Goal: Task Accomplishment & Management: Manage account settings

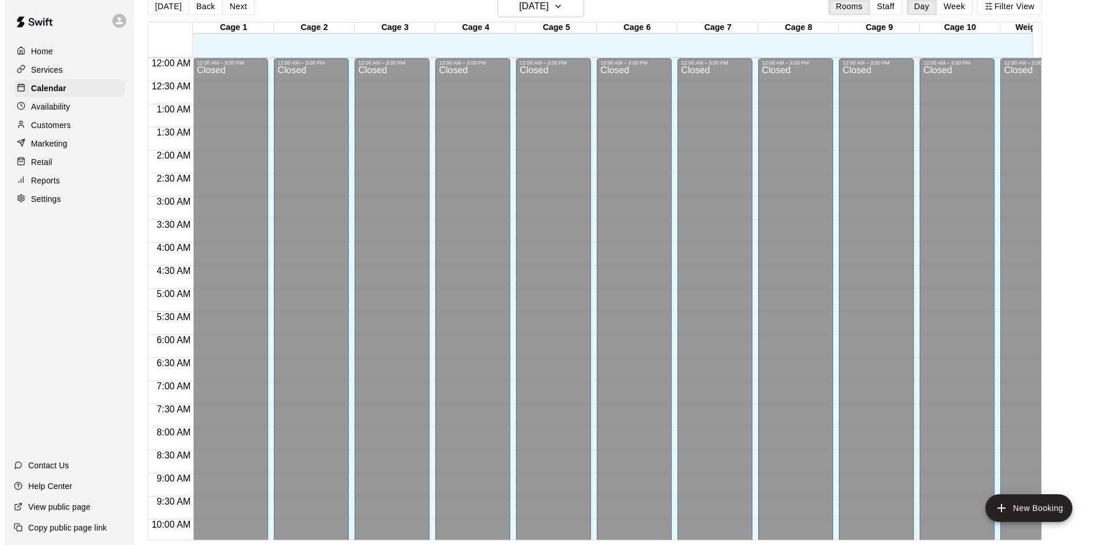
scroll to position [635, 0]
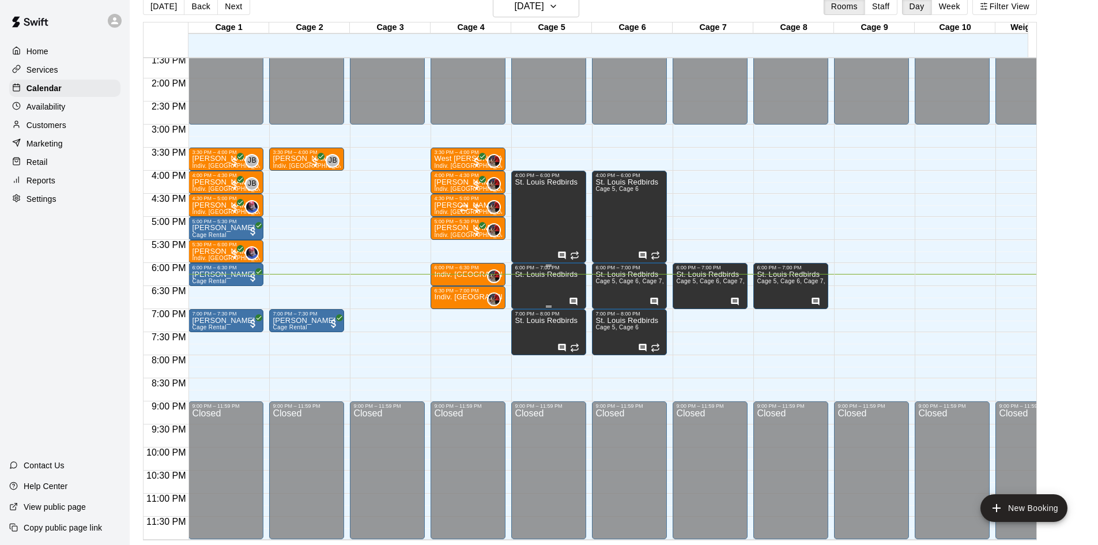
click at [575, 297] on icon "Has notes" at bounding box center [573, 301] width 9 height 9
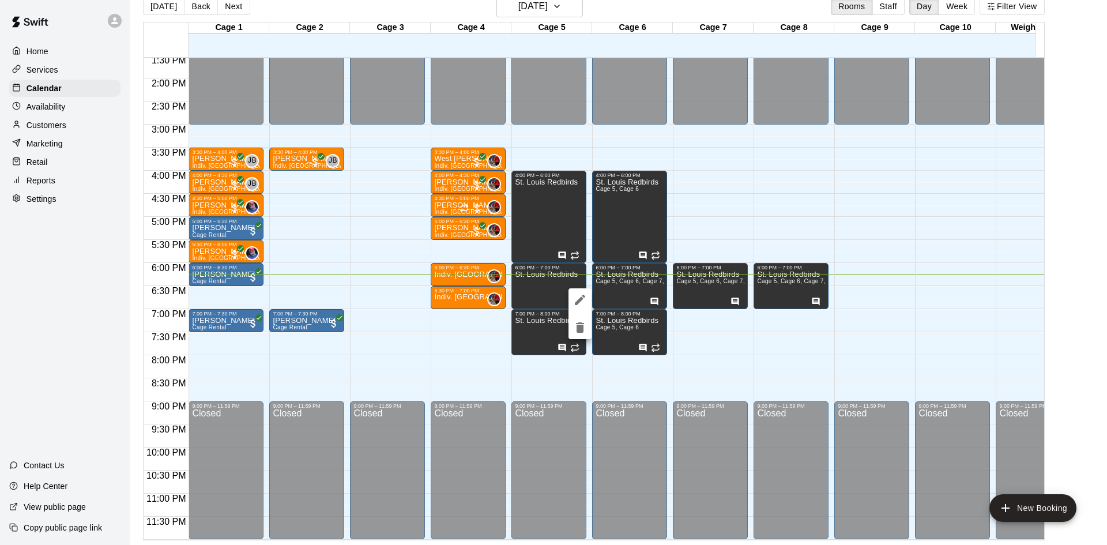
click at [650, 288] on div at bounding box center [553, 272] width 1107 height 545
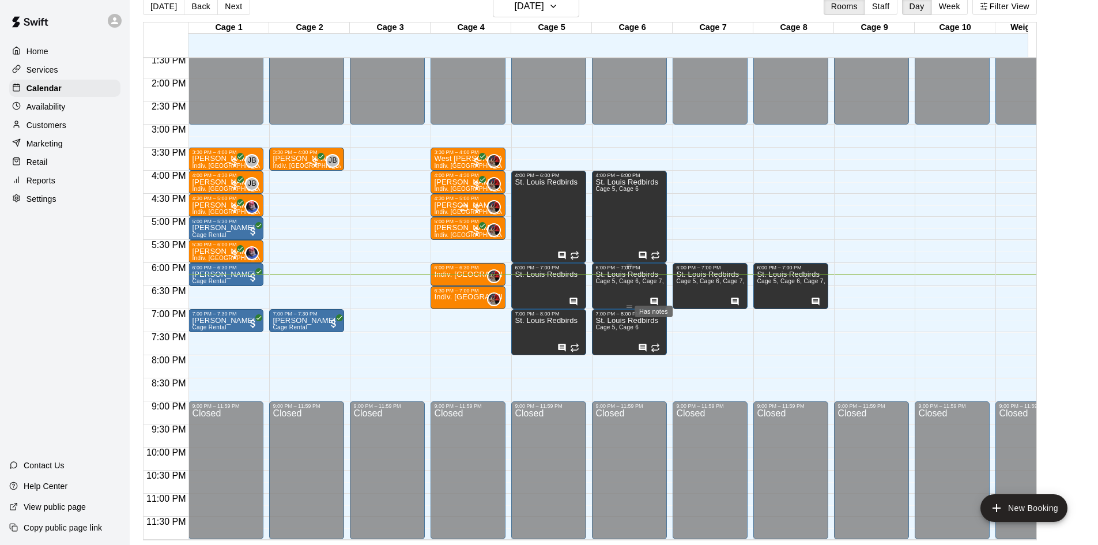
click at [655, 297] on icon "Has notes" at bounding box center [654, 301] width 9 height 9
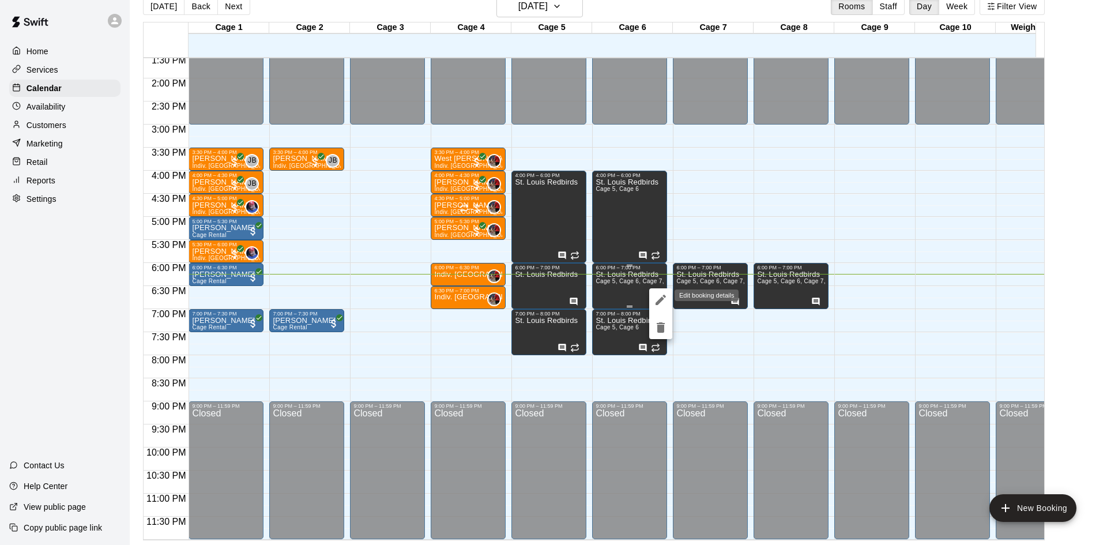
click at [655, 290] on button "edit" at bounding box center [660, 299] width 23 height 23
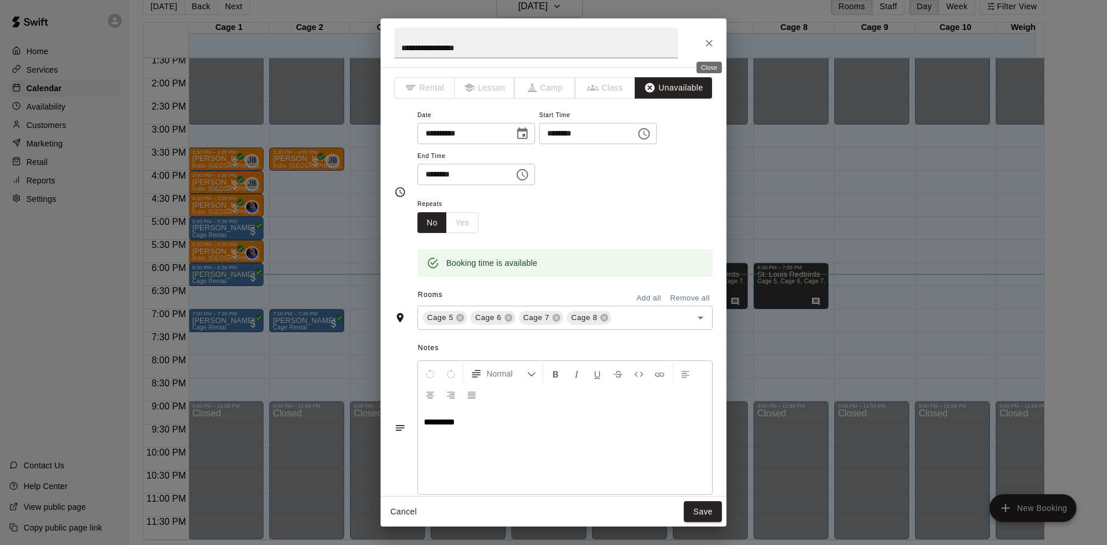
click at [716, 44] on button "Close" at bounding box center [709, 43] width 21 height 21
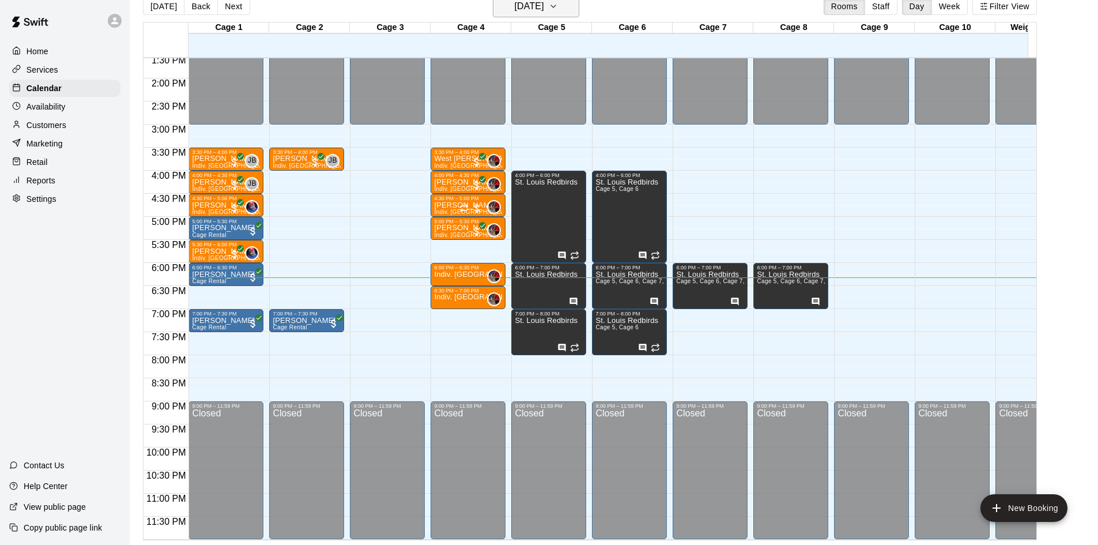
click at [544, 9] on h6 "[DATE]" at bounding box center [529, 6] width 29 height 16
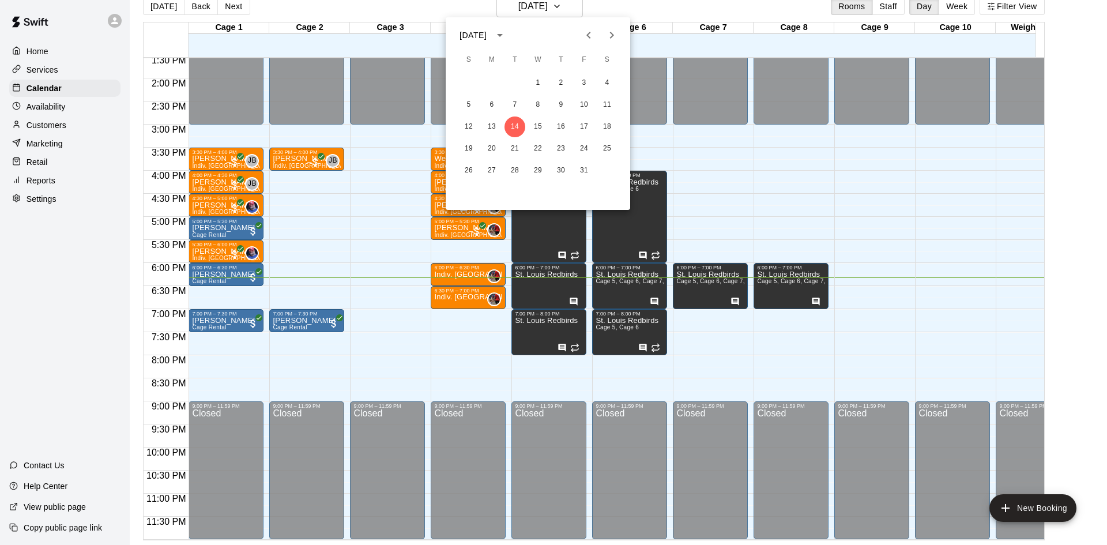
click at [610, 36] on icon "Next month" at bounding box center [612, 35] width 14 height 14
click at [516, 99] on button "4" at bounding box center [514, 105] width 21 height 21
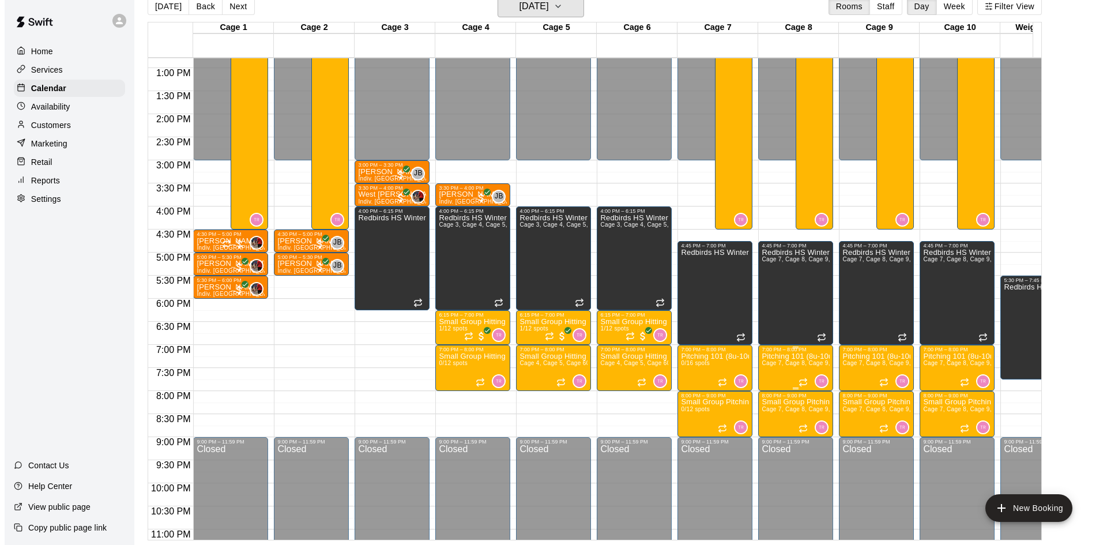
scroll to position [462, 0]
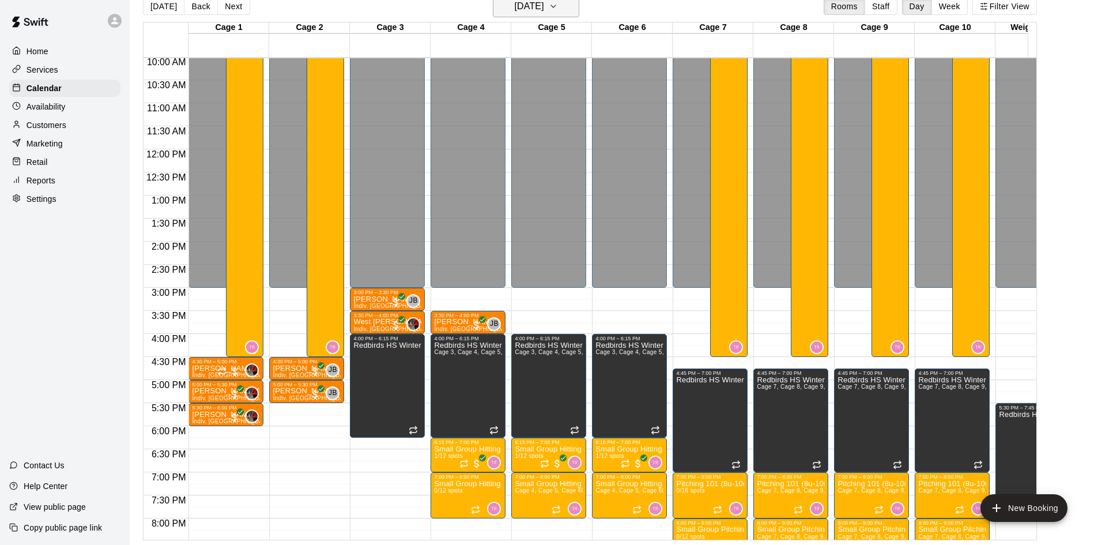
click at [518, 10] on h6 "[DATE]" at bounding box center [529, 6] width 29 height 16
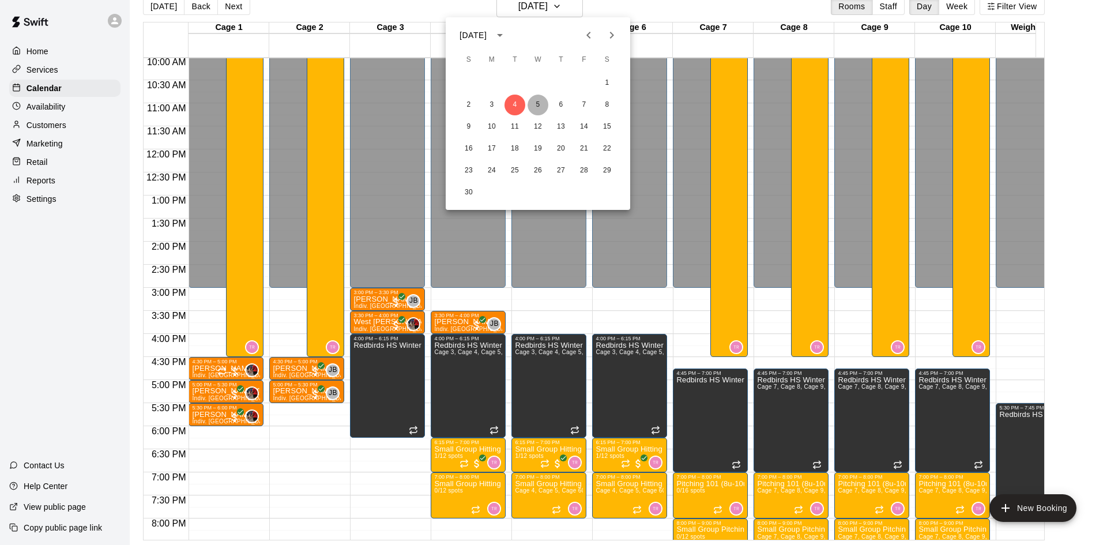
click at [541, 105] on button "5" at bounding box center [537, 105] width 21 height 21
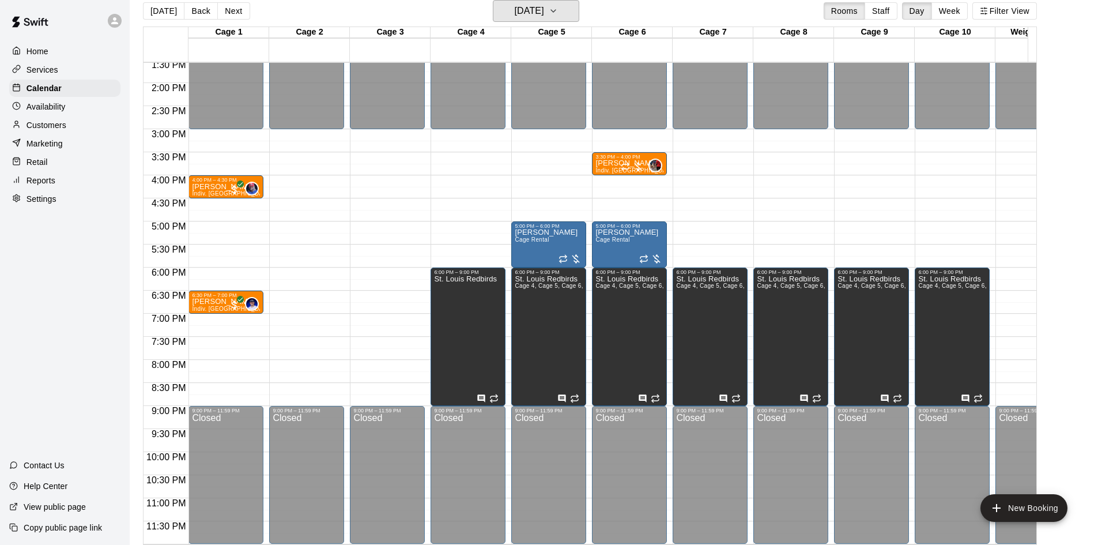
scroll to position [635, 0]
click at [544, 14] on h6 "[DATE]" at bounding box center [529, 11] width 29 height 16
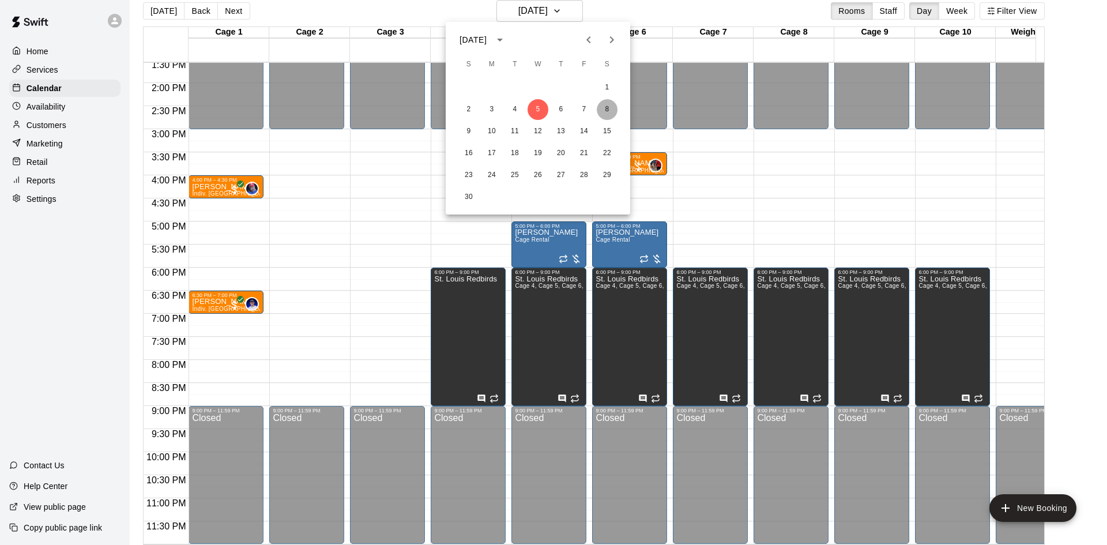
click at [607, 106] on button "8" at bounding box center [607, 109] width 21 height 21
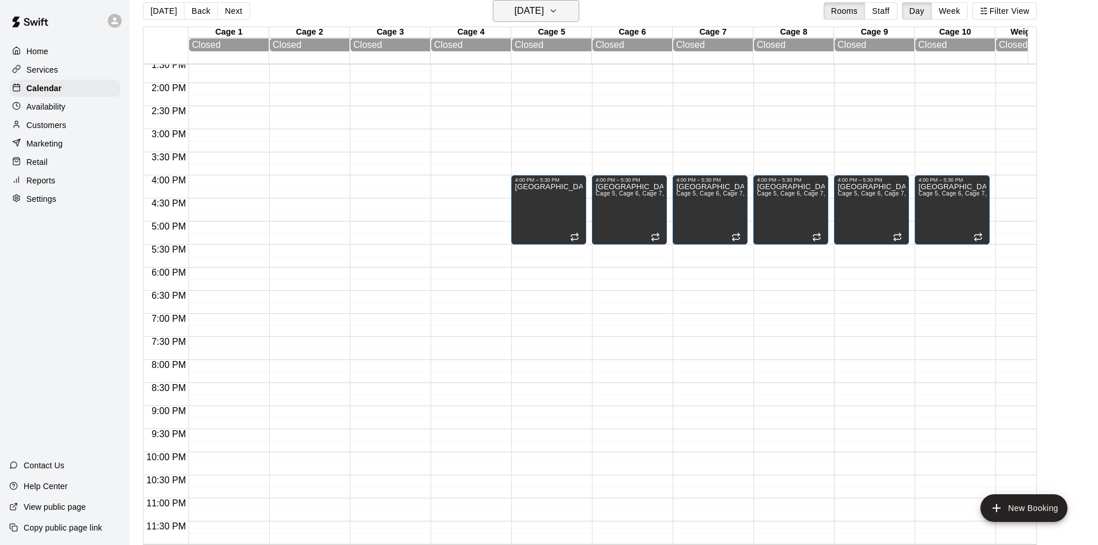
click at [544, 13] on h6 "[DATE]" at bounding box center [529, 11] width 29 height 16
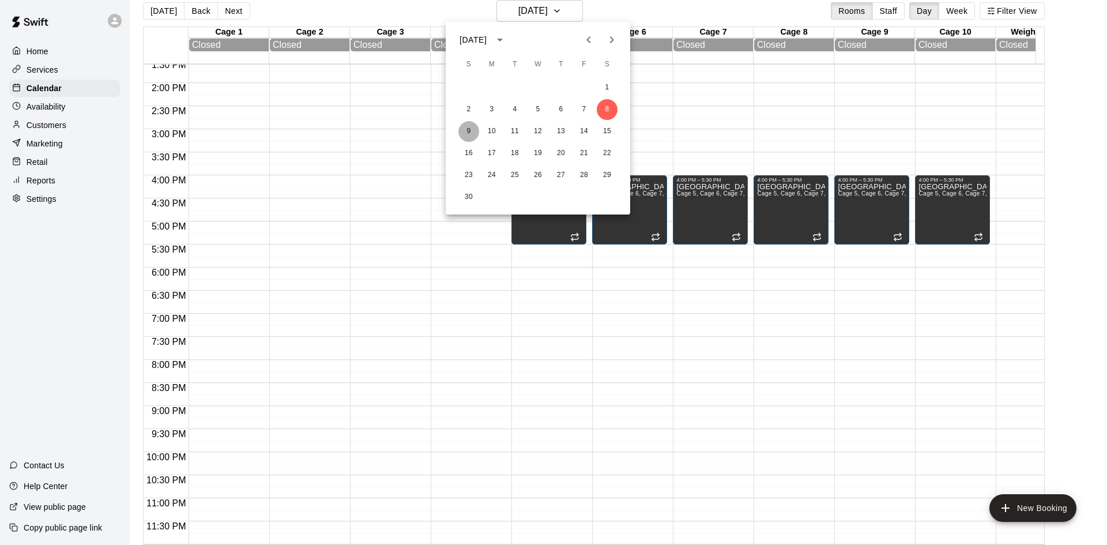
click at [464, 130] on button "9" at bounding box center [468, 131] width 21 height 21
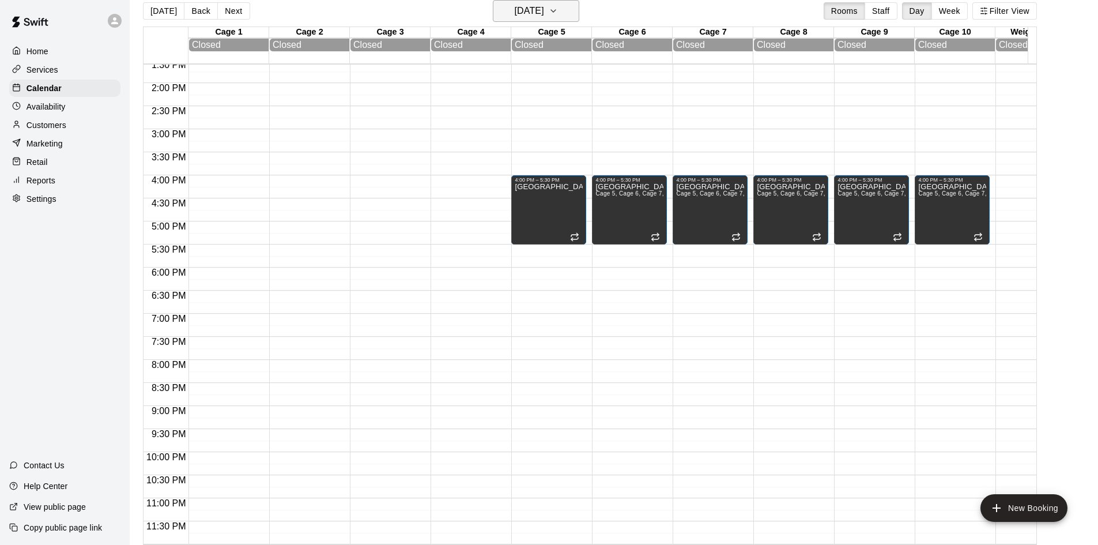
click at [568, 3] on button "[DATE]" at bounding box center [536, 11] width 86 height 22
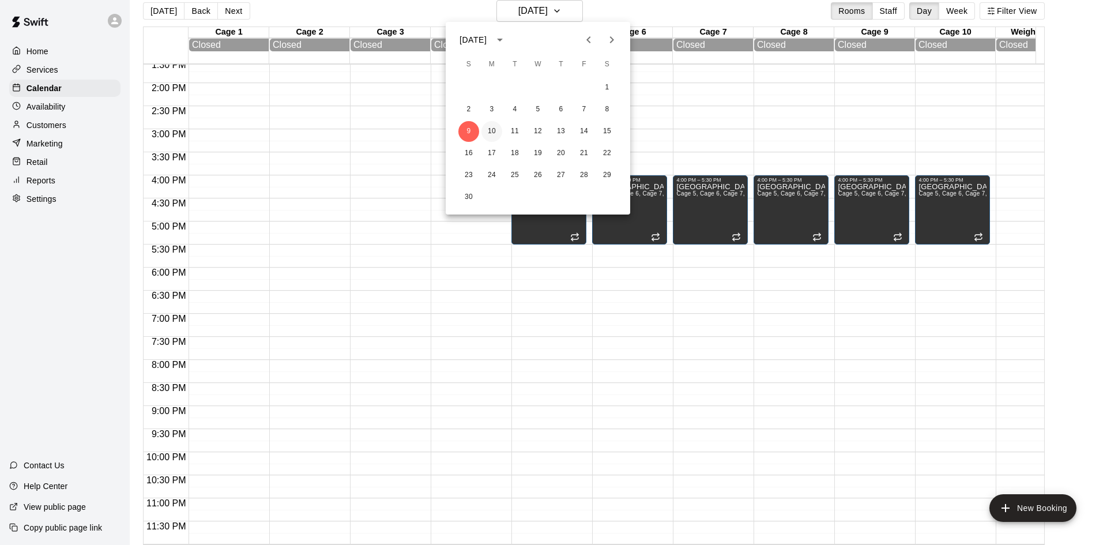
click at [485, 133] on button "10" at bounding box center [491, 131] width 21 height 21
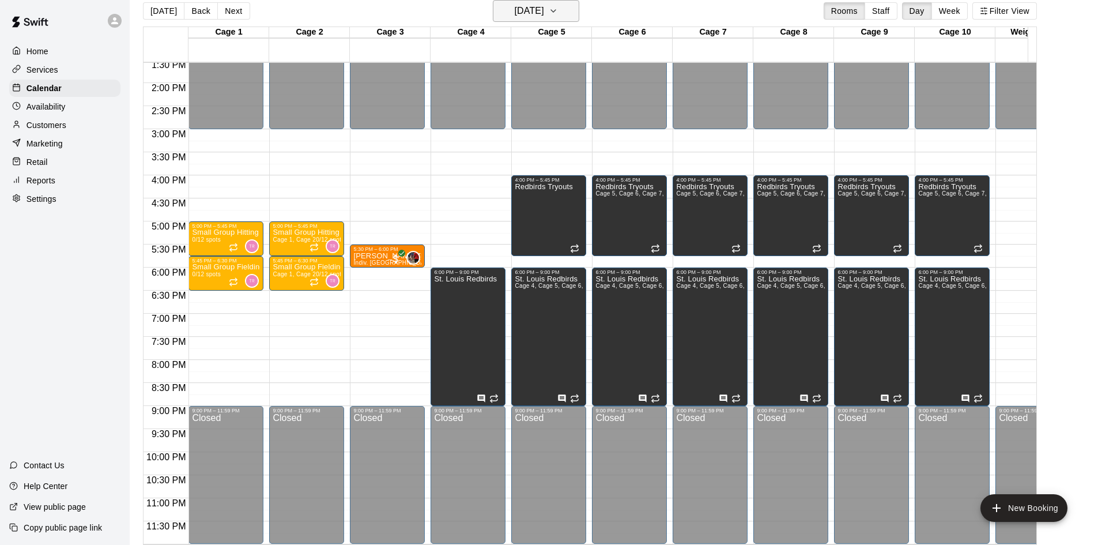
click at [556, 11] on icon "button" at bounding box center [553, 11] width 5 height 2
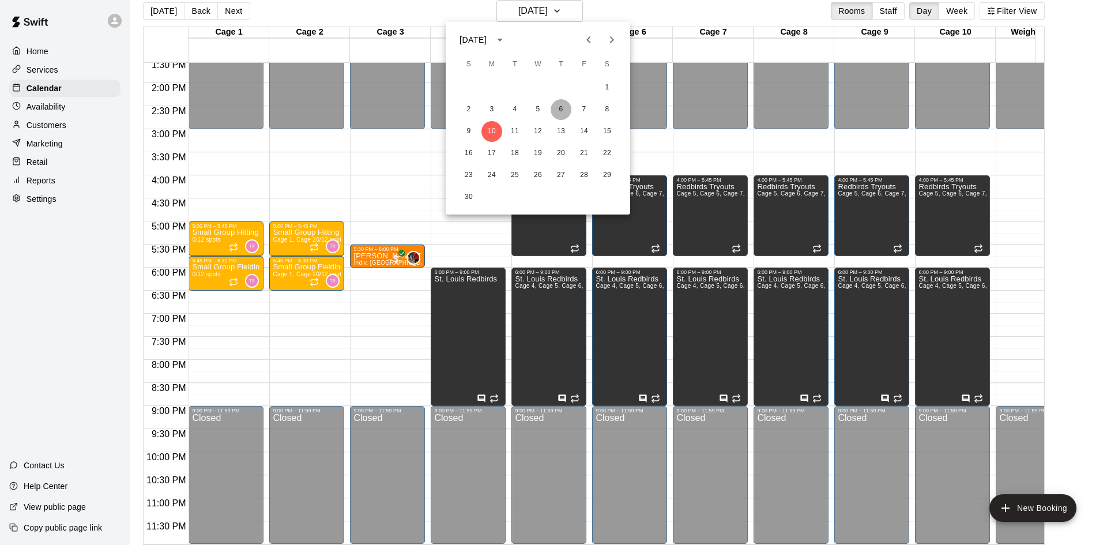
click at [557, 107] on button "6" at bounding box center [560, 109] width 21 height 21
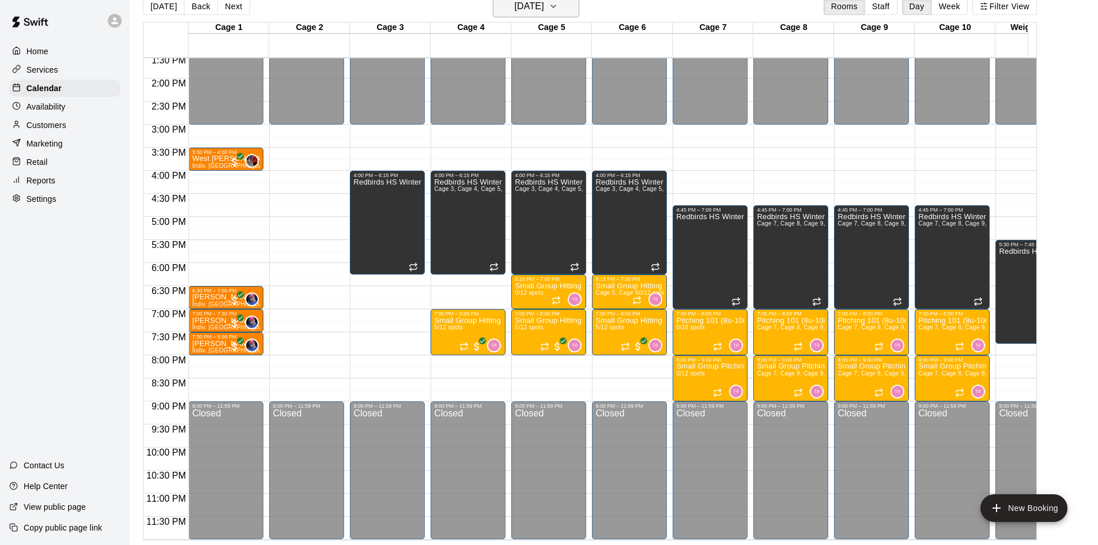
click at [544, 3] on h6 "[DATE]" at bounding box center [529, 6] width 29 height 16
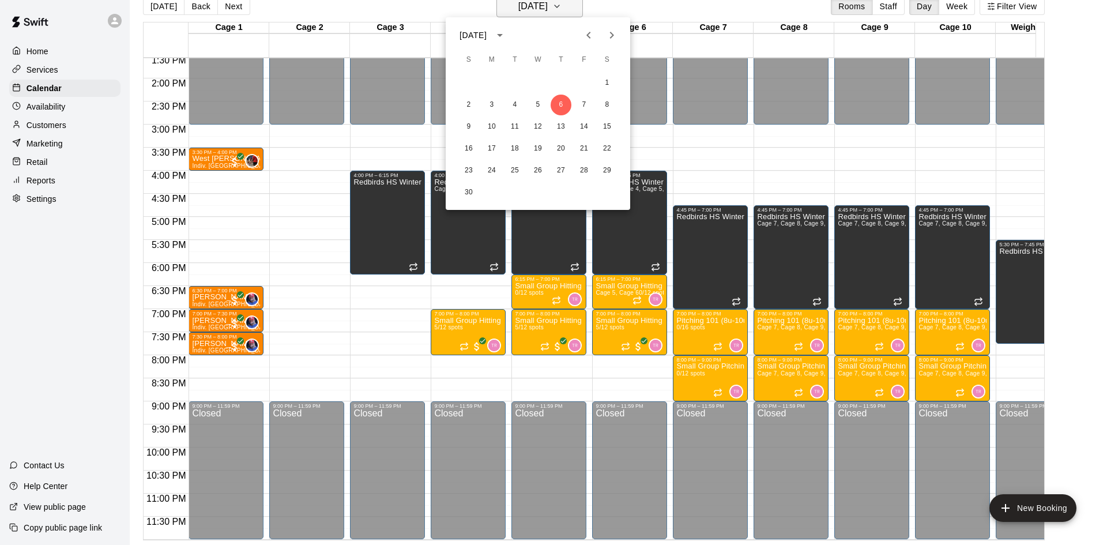
click at [557, 3] on div at bounding box center [553, 272] width 1107 height 545
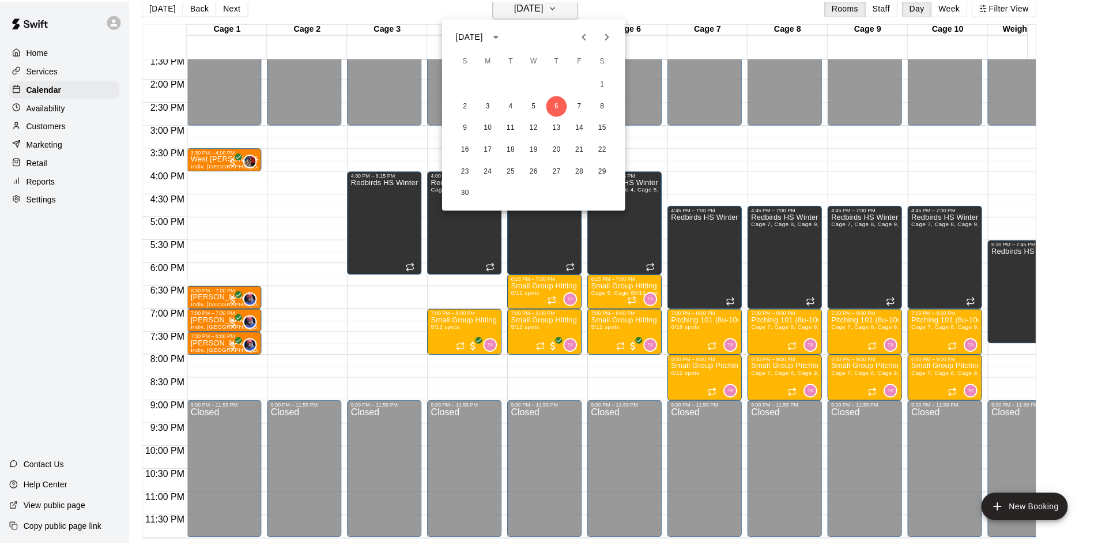
scroll to position [14, 0]
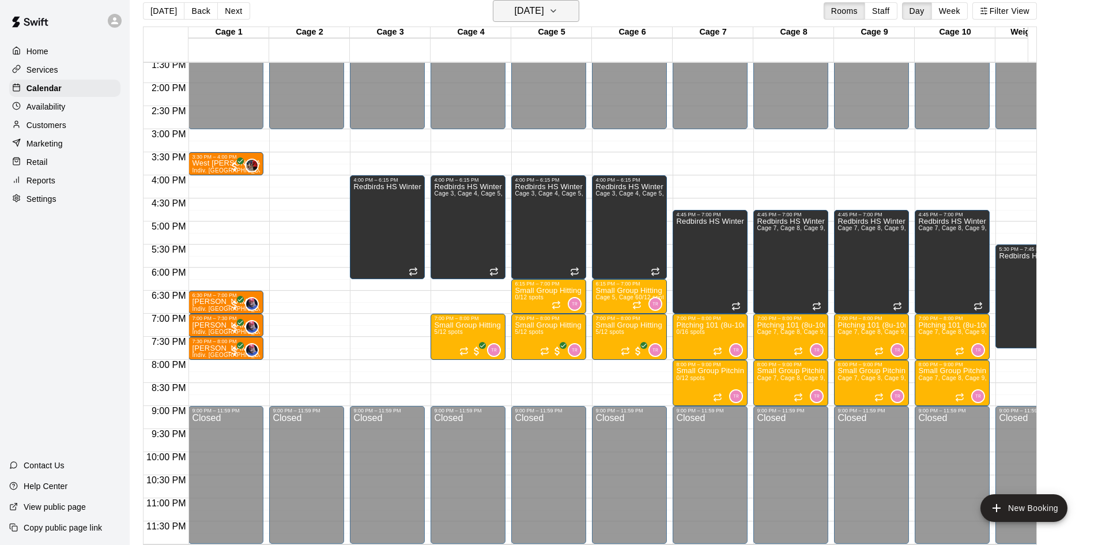
click at [544, 3] on h6 "[DATE]" at bounding box center [529, 11] width 29 height 16
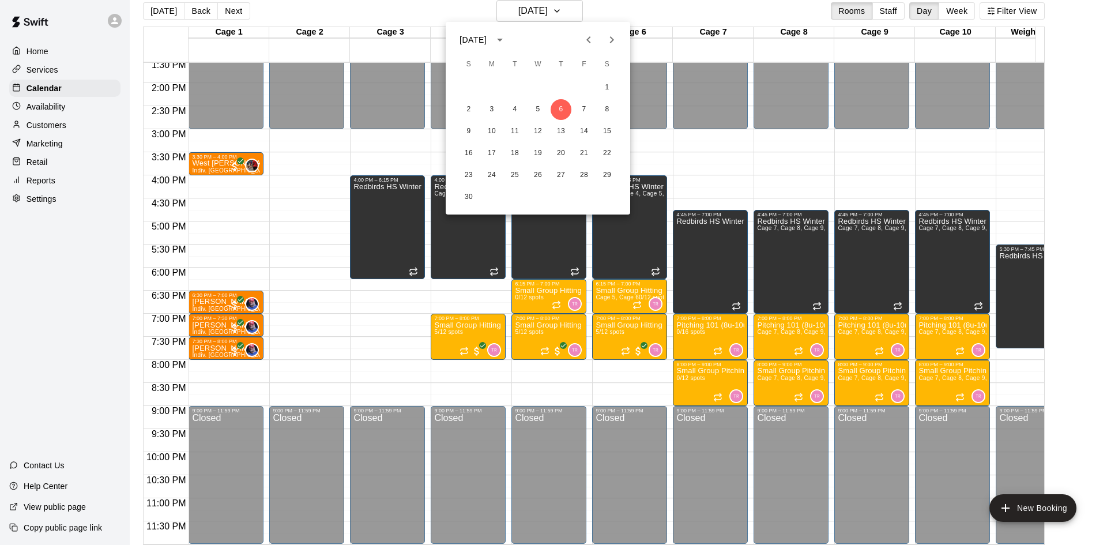
click at [594, 45] on icon "Previous month" at bounding box center [589, 40] width 14 height 14
click at [519, 130] on button "14" at bounding box center [514, 131] width 21 height 21
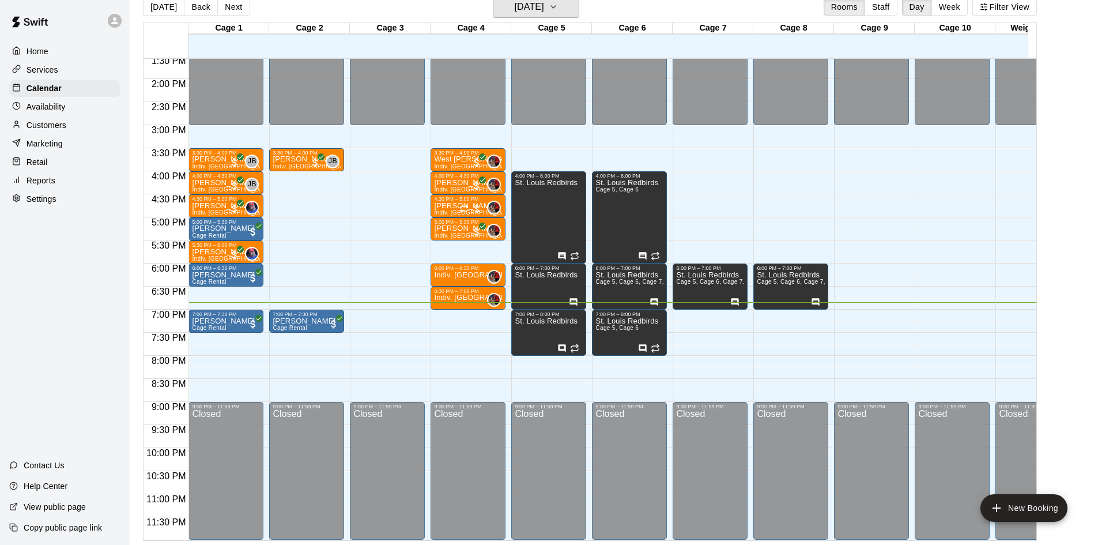
scroll to position [18, 0]
click at [562, 343] on icon "Has notes" at bounding box center [561, 347] width 9 height 9
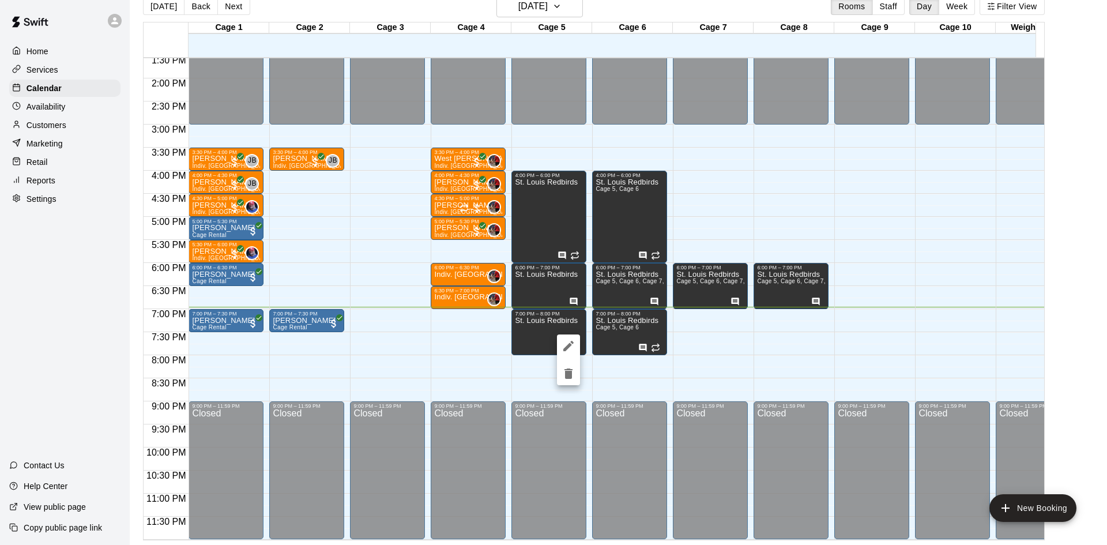
drag, startPoint x: 1038, startPoint y: 427, endPoint x: 1054, endPoint y: 221, distance: 205.8
click at [1054, 221] on div at bounding box center [553, 272] width 1107 height 545
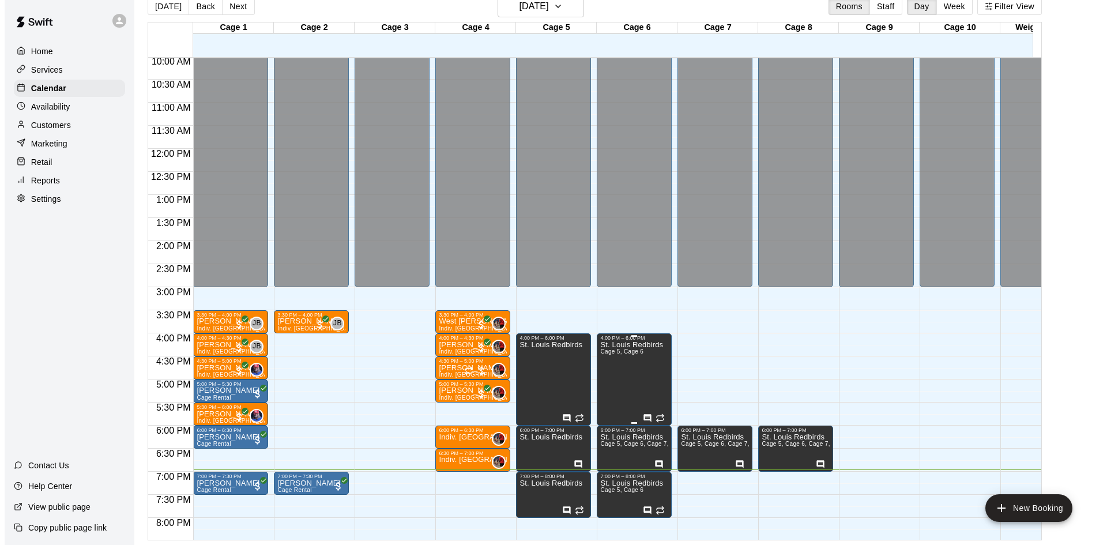
scroll to position [635, 0]
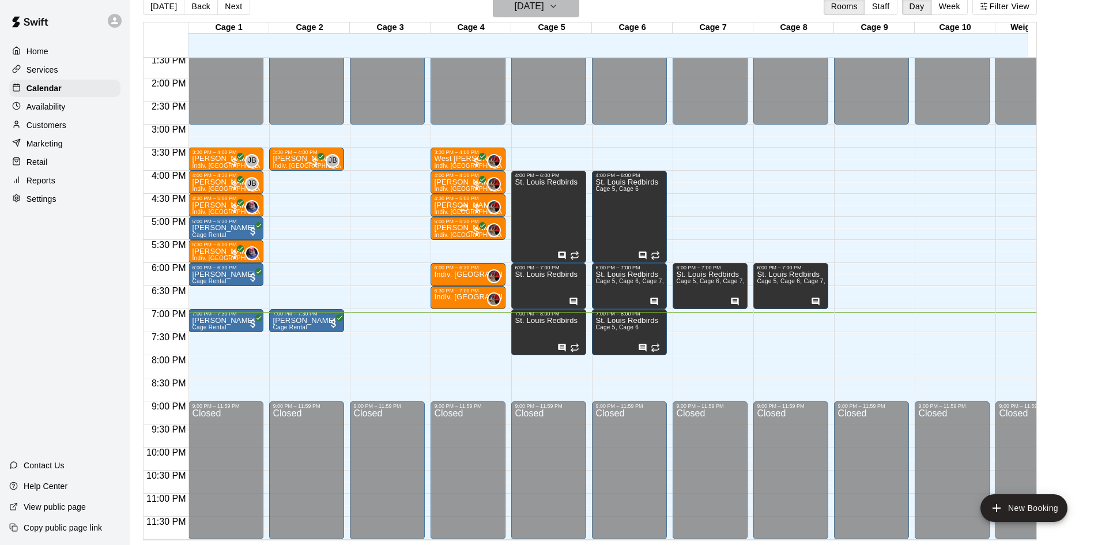
click at [544, 9] on h6 "[DATE]" at bounding box center [529, 6] width 29 height 16
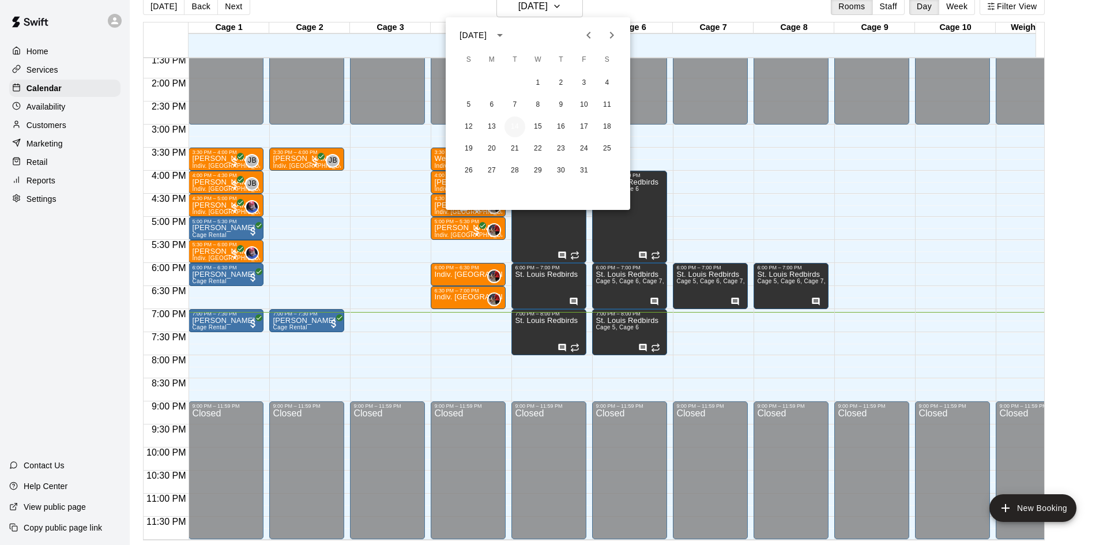
click at [514, 122] on button "14" at bounding box center [514, 126] width 21 height 21
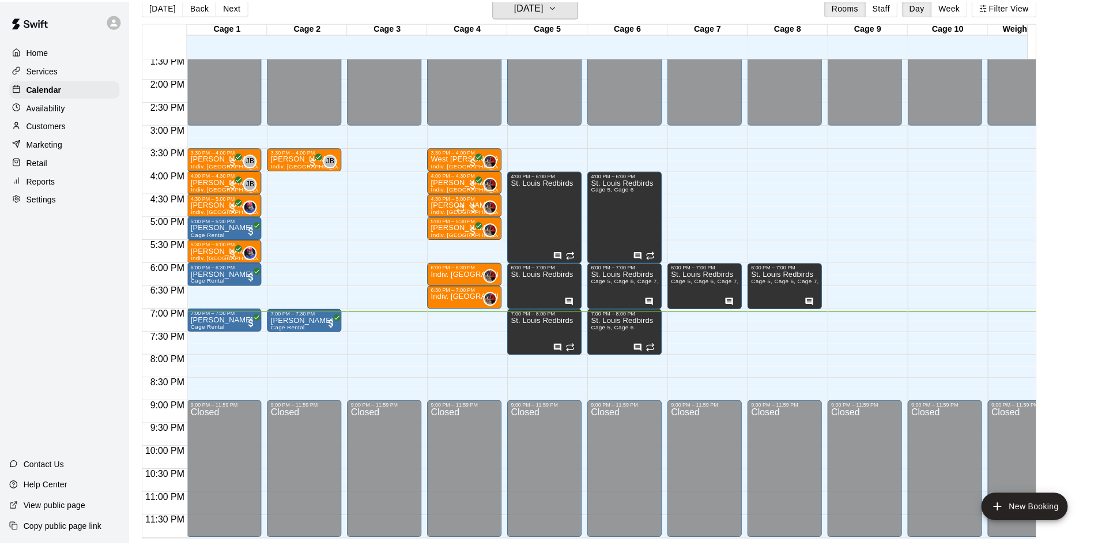
scroll to position [14, 0]
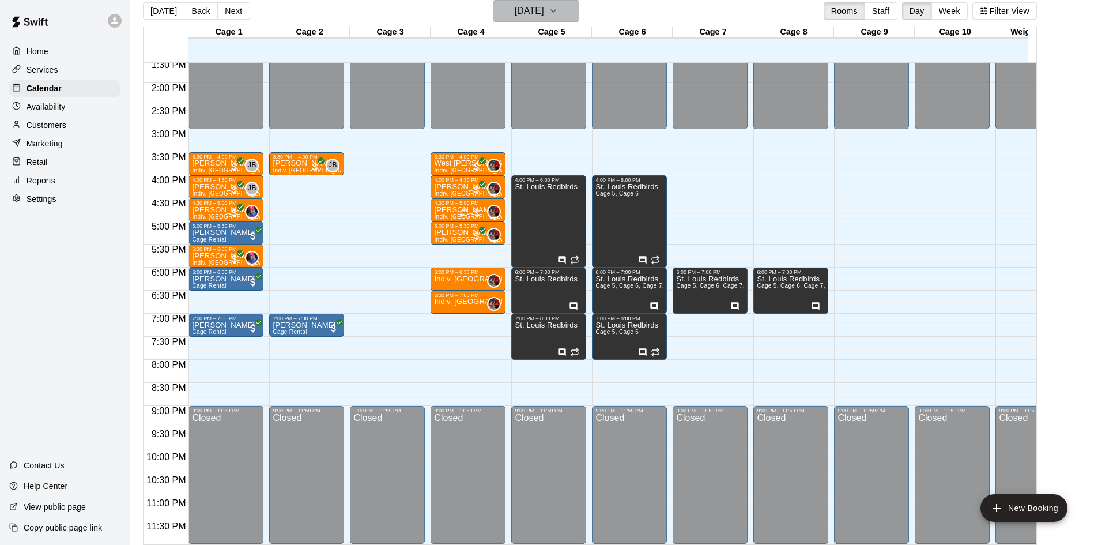
click at [544, 12] on h6 "[DATE]" at bounding box center [529, 11] width 29 height 16
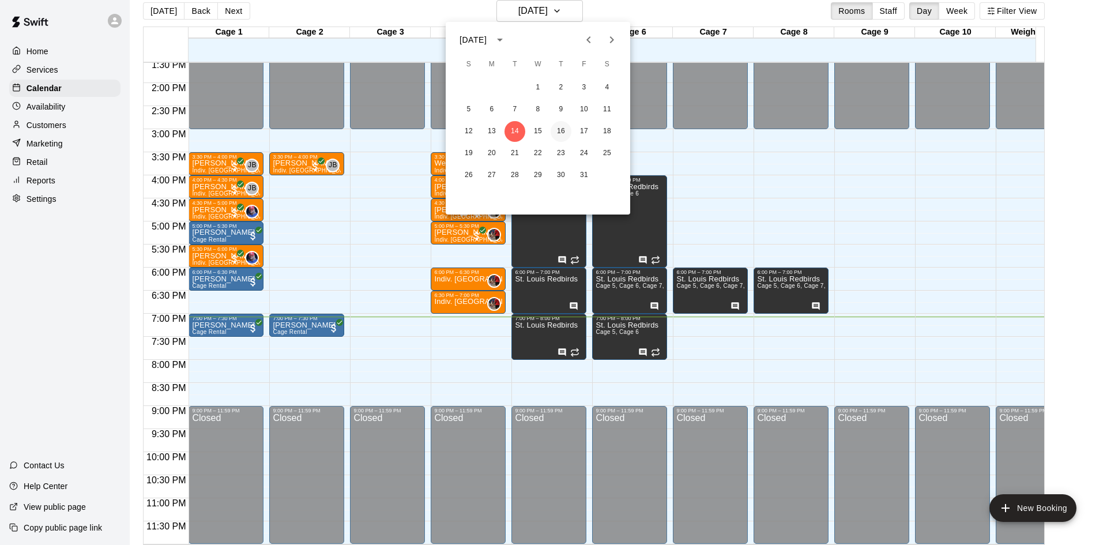
click at [560, 130] on button "16" at bounding box center [560, 131] width 21 height 21
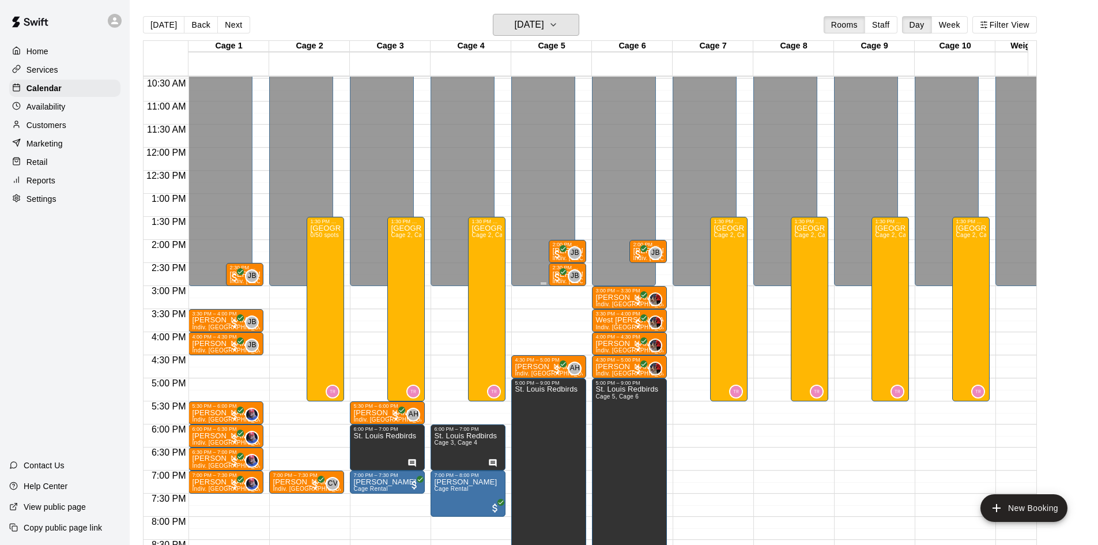
scroll to position [578, 0]
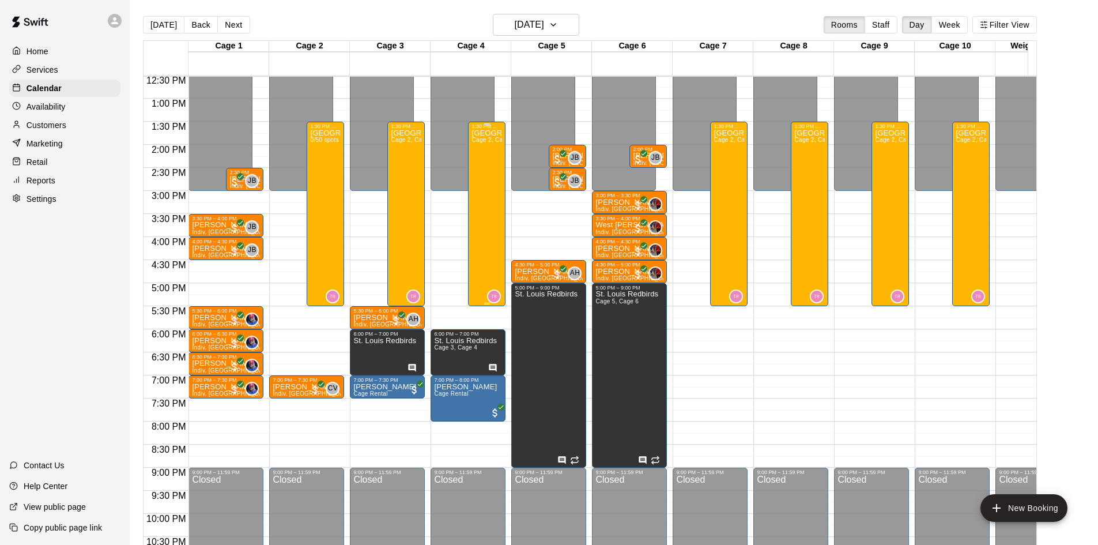
click at [490, 273] on div "[GEOGRAPHIC_DATA] "Half Day" - [DATE] Cage 2, Cage 3, Cage 4, Cage 7, Cage 8, C…" at bounding box center [486, 401] width 31 height 545
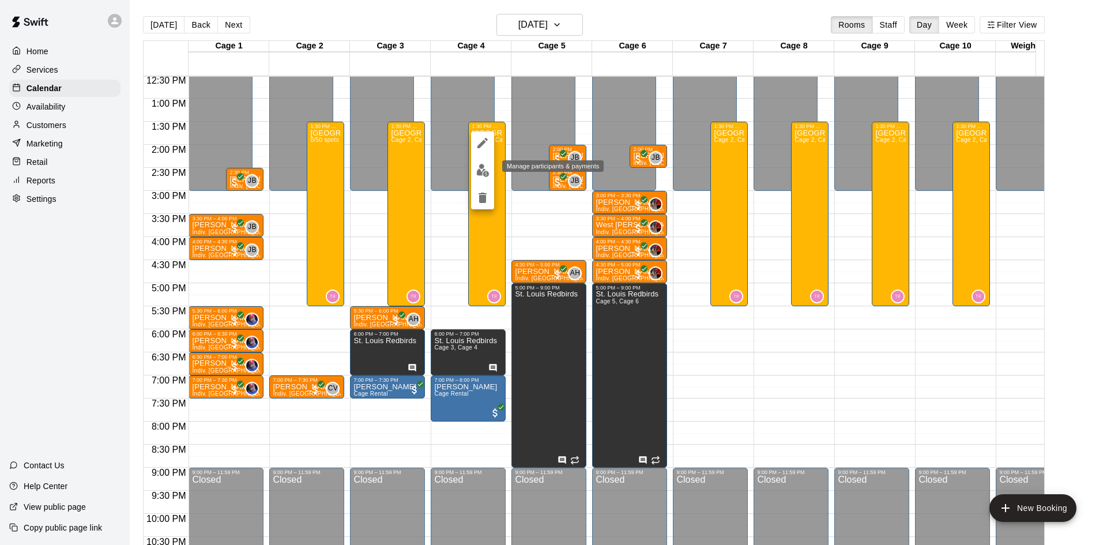
click at [481, 167] on img "edit" at bounding box center [482, 170] width 13 height 13
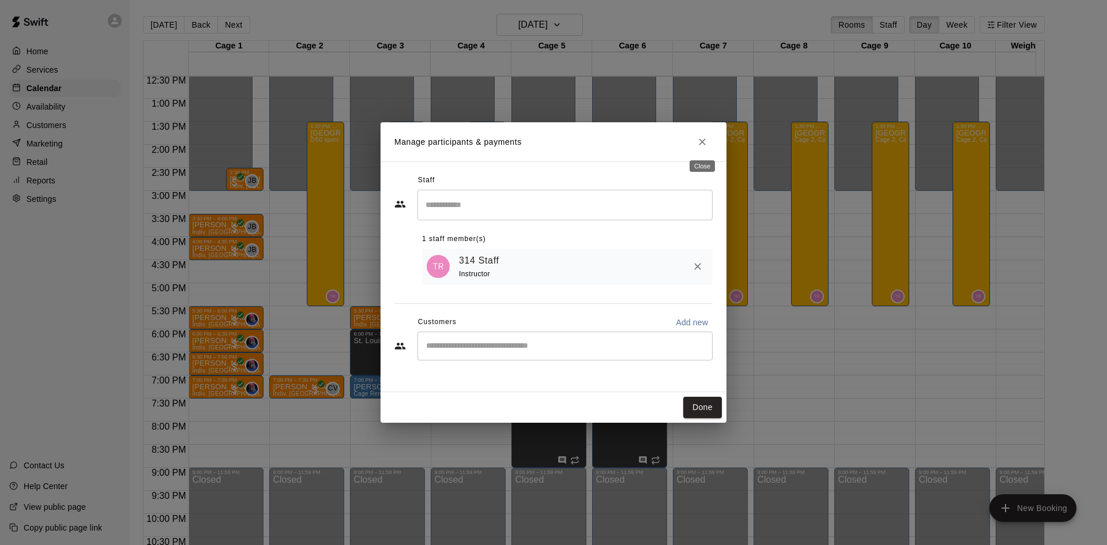
click at [704, 140] on icon "Close" at bounding box center [702, 141] width 7 height 7
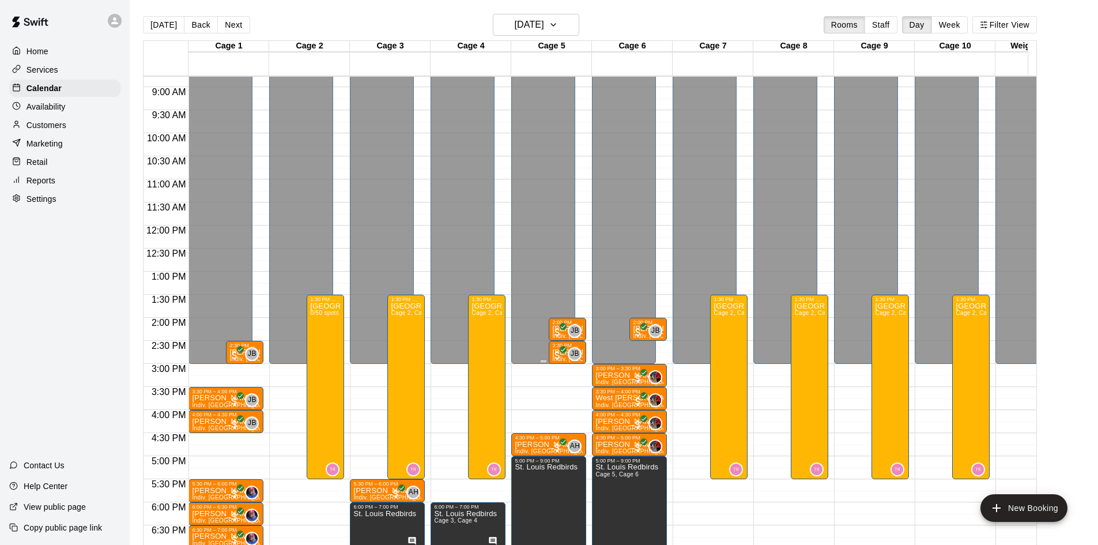
scroll to position [462, 0]
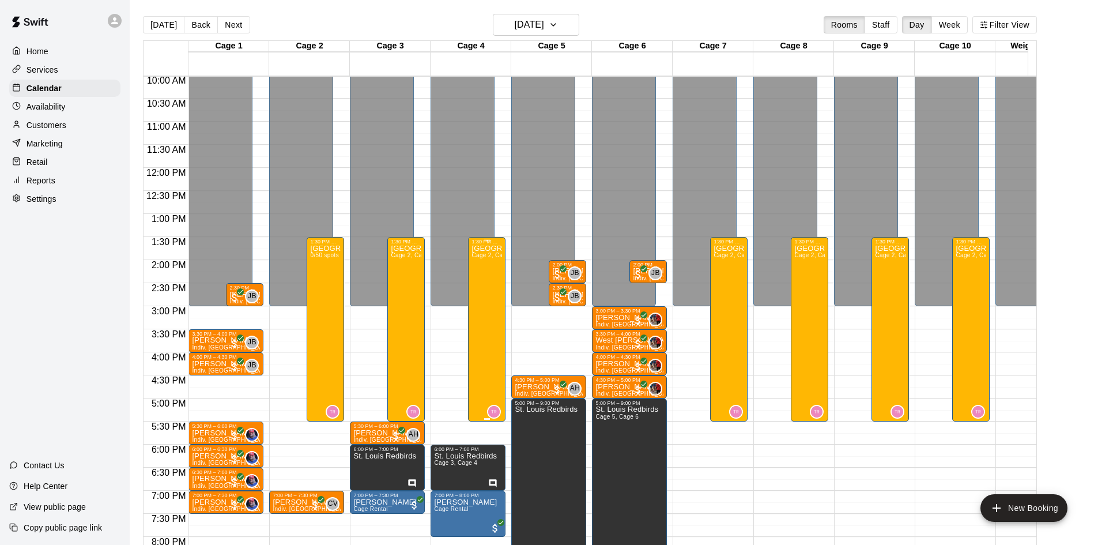
click at [495, 342] on div "[GEOGRAPHIC_DATA] "Half Day" - [DATE] Cage 2, Cage 3, Cage 4, Cage 7, Cage 8, C…" at bounding box center [486, 516] width 31 height 545
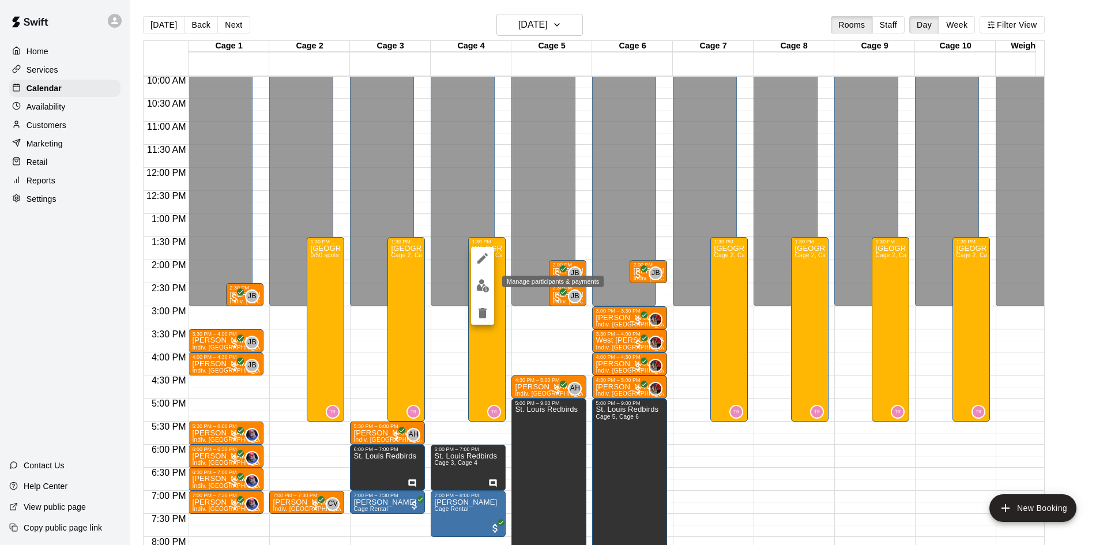
click at [482, 286] on img "edit" at bounding box center [482, 285] width 13 height 13
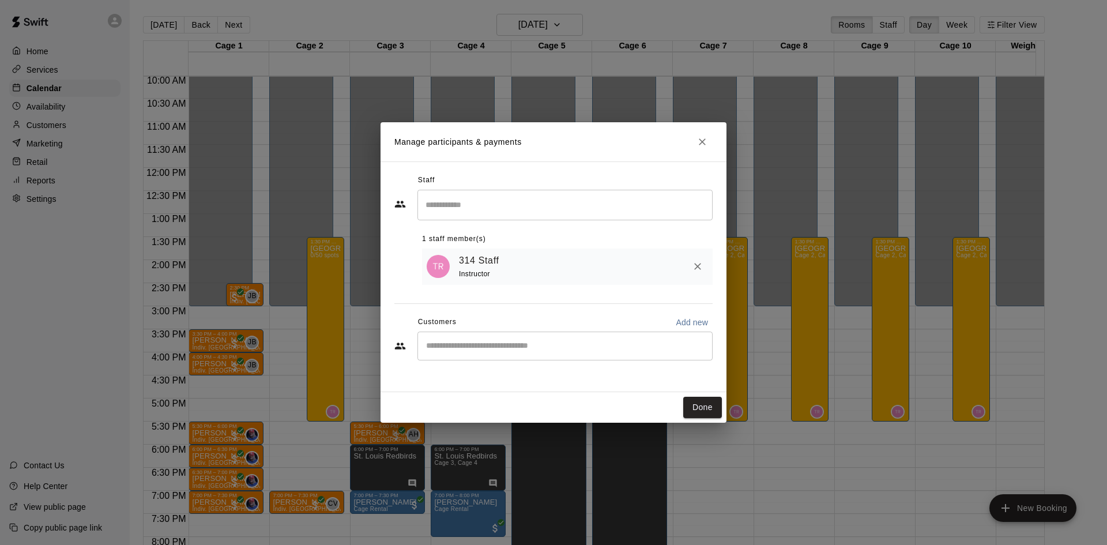
drag, startPoint x: 706, startPoint y: 144, endPoint x: 689, endPoint y: 120, distance: 28.5
click at [706, 144] on icon "Close" at bounding box center [702, 142] width 12 height 12
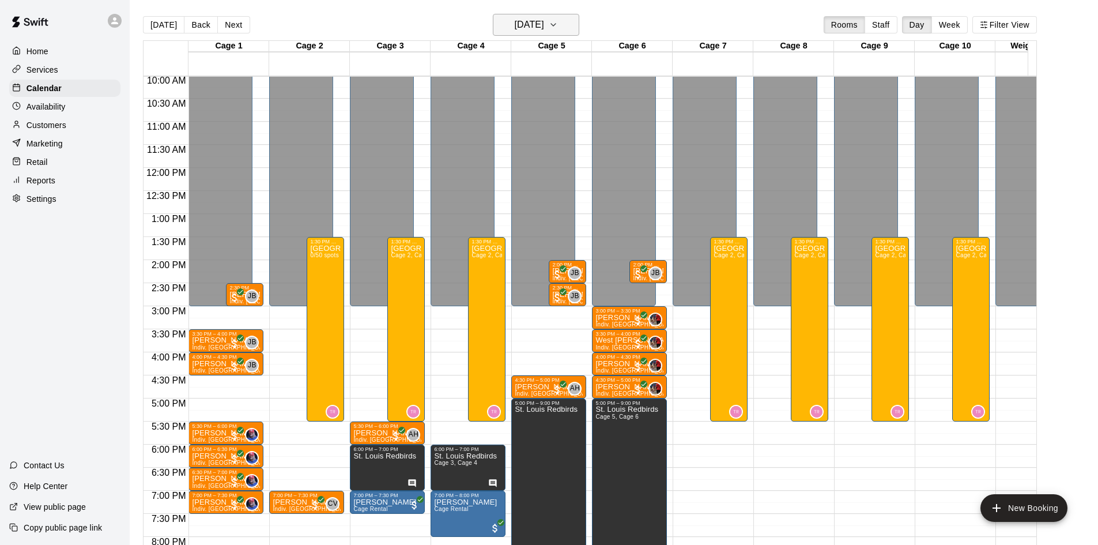
click at [511, 15] on button "[DATE]" at bounding box center [536, 25] width 86 height 22
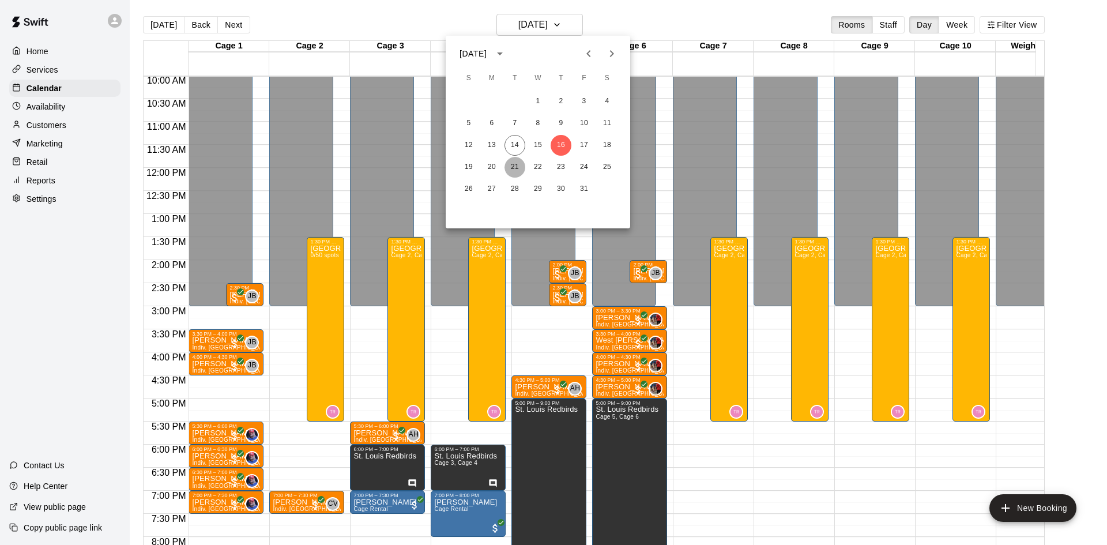
click at [516, 165] on button "21" at bounding box center [514, 167] width 21 height 21
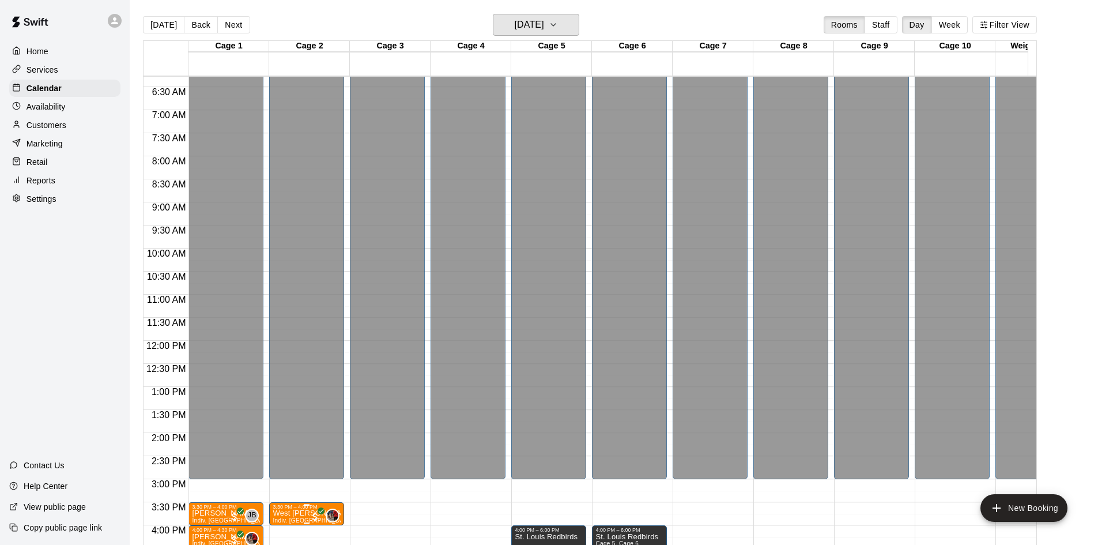
scroll to position [116, 0]
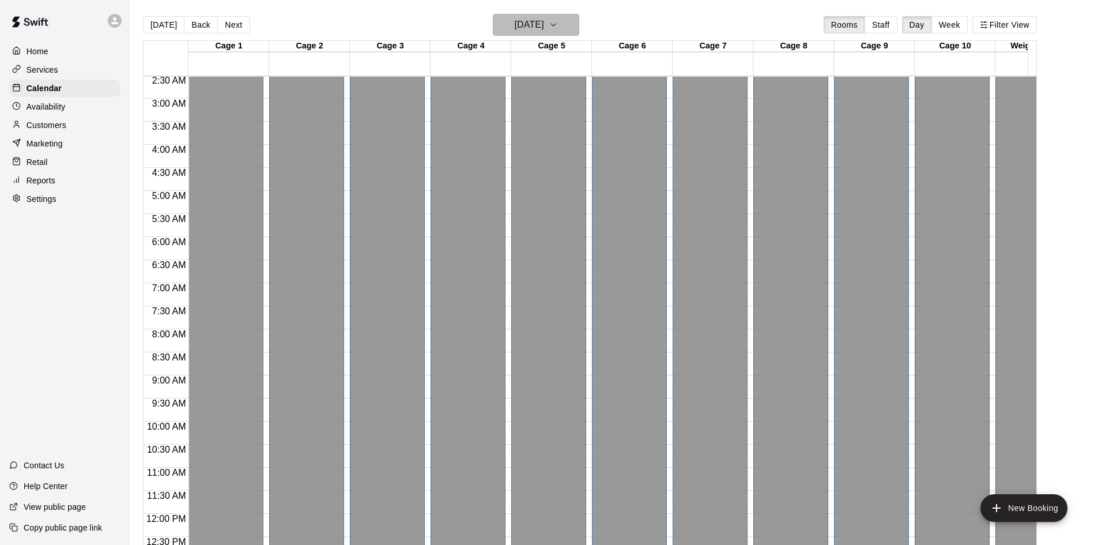
click at [544, 19] on h6 "[DATE]" at bounding box center [529, 25] width 29 height 16
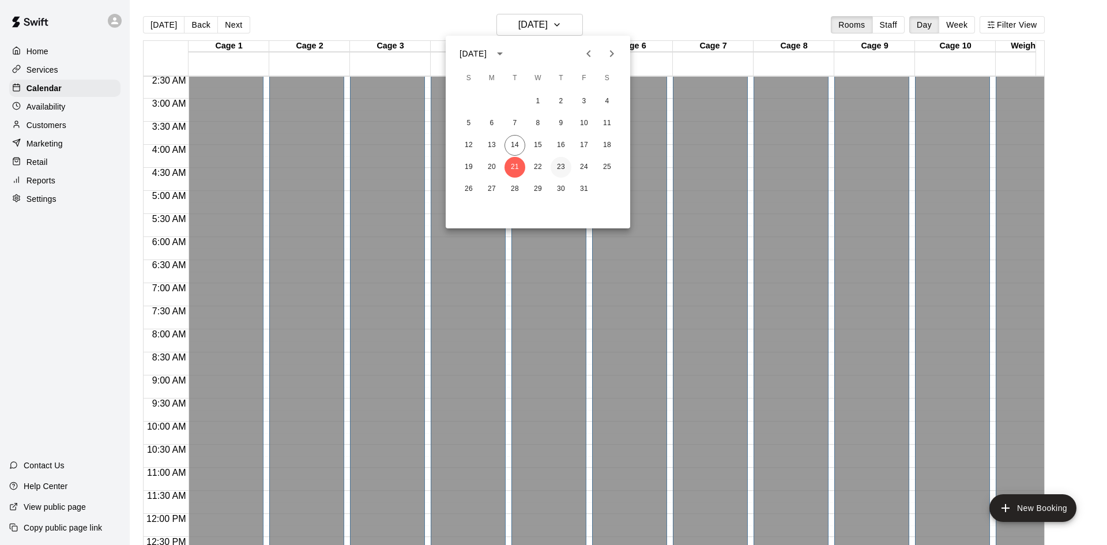
click at [559, 164] on button "23" at bounding box center [560, 167] width 21 height 21
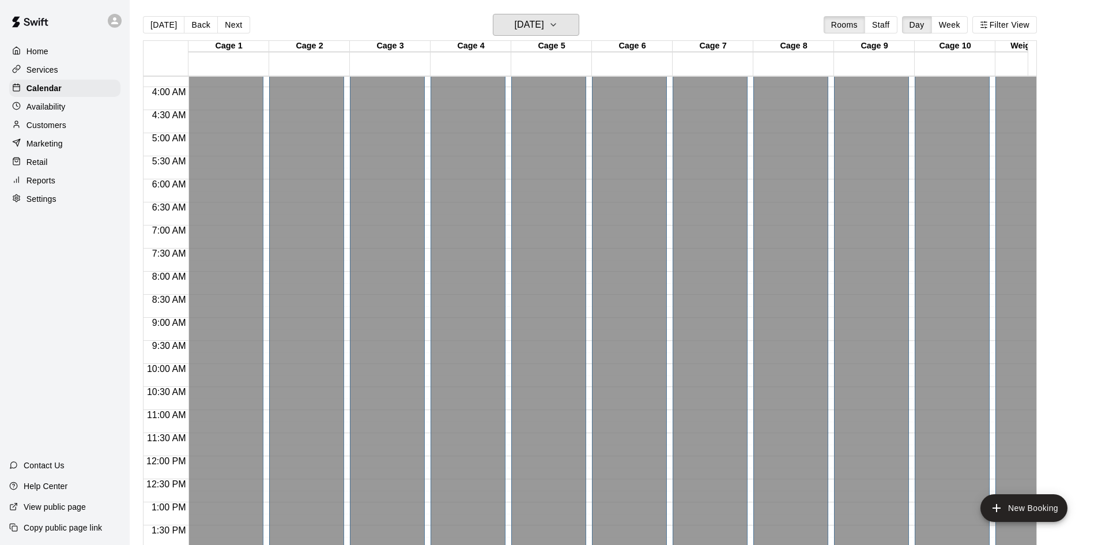
scroll to position [0, 0]
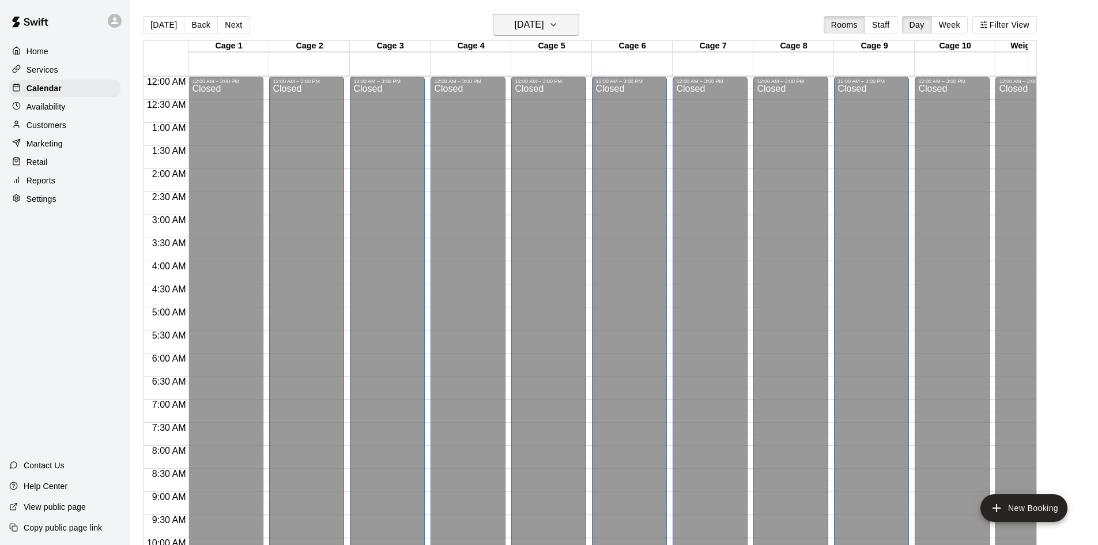
click at [542, 27] on h6 "[DATE]" at bounding box center [529, 25] width 29 height 16
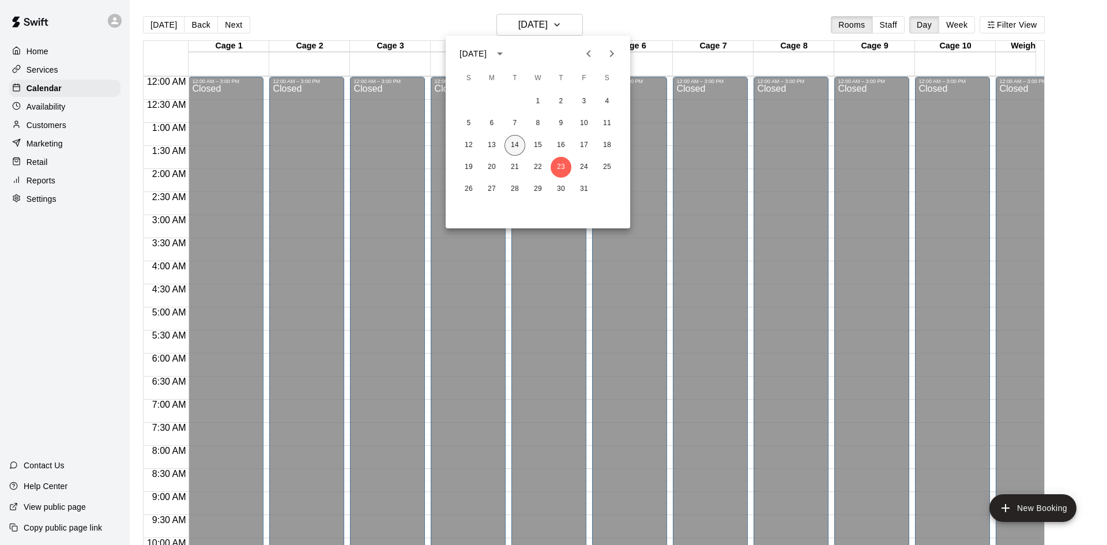
click at [517, 152] on button "14" at bounding box center [514, 145] width 21 height 21
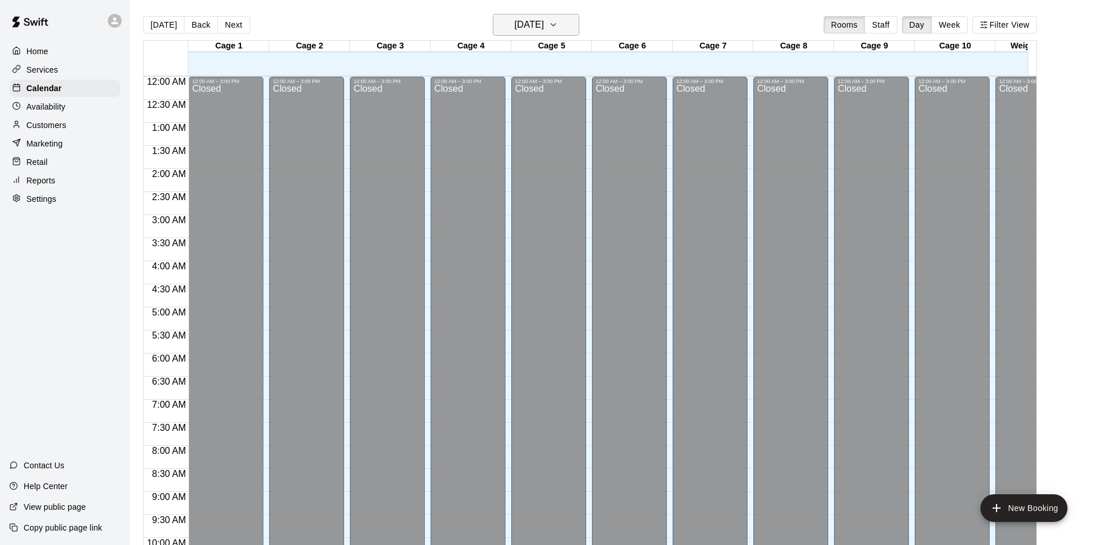
click at [544, 24] on h6 "[DATE]" at bounding box center [529, 25] width 29 height 16
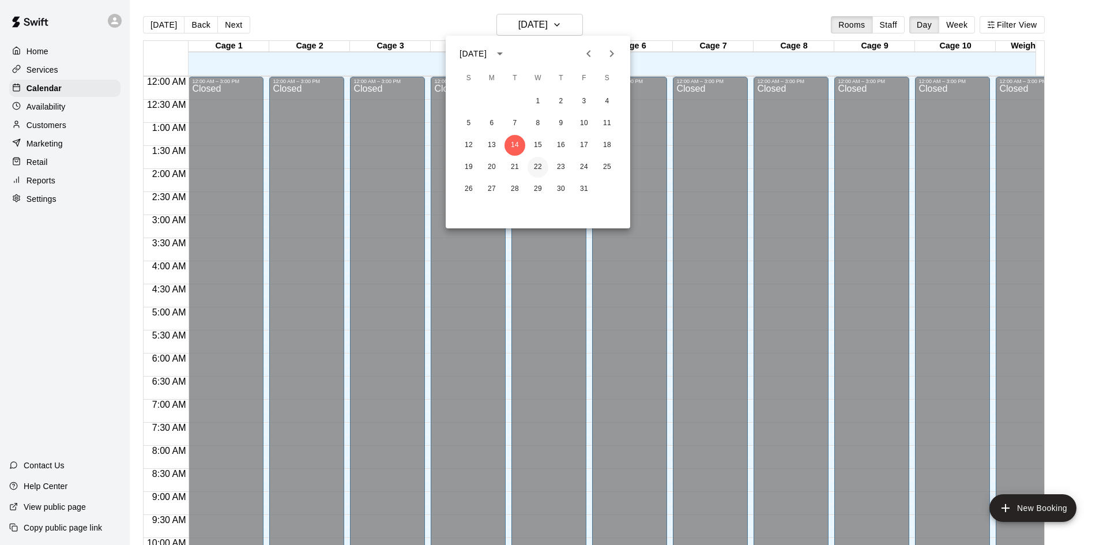
click at [538, 160] on button "22" at bounding box center [537, 167] width 21 height 21
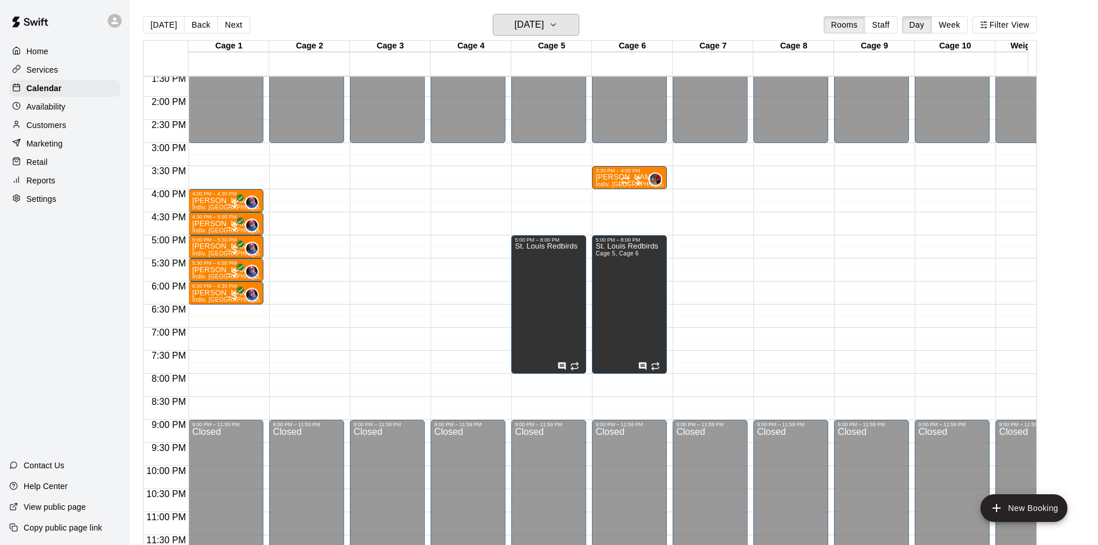
scroll to position [635, 0]
click at [500, 14] on button "[DATE]" at bounding box center [536, 25] width 86 height 22
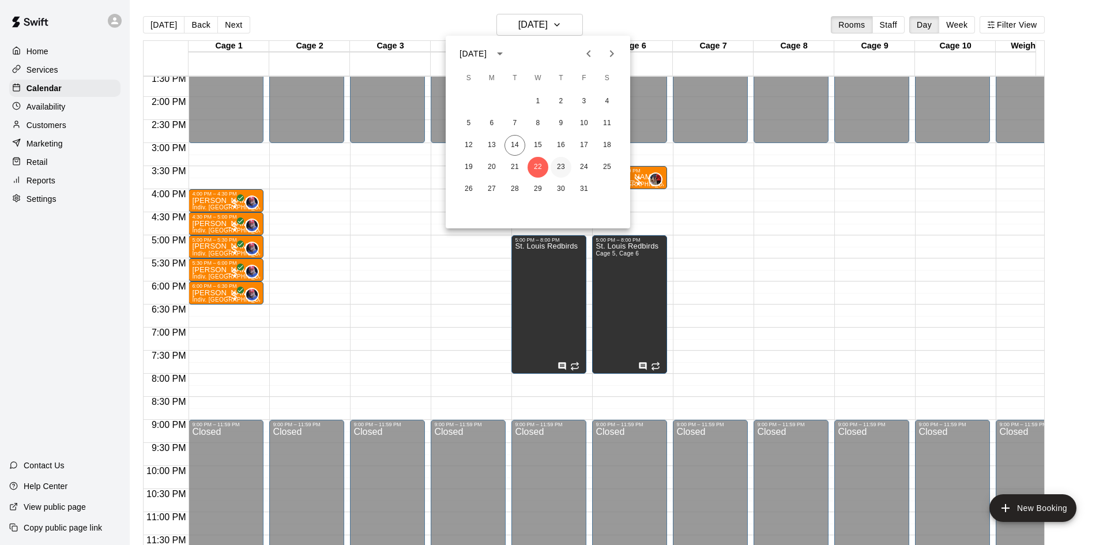
click at [565, 168] on button "23" at bounding box center [560, 167] width 21 height 21
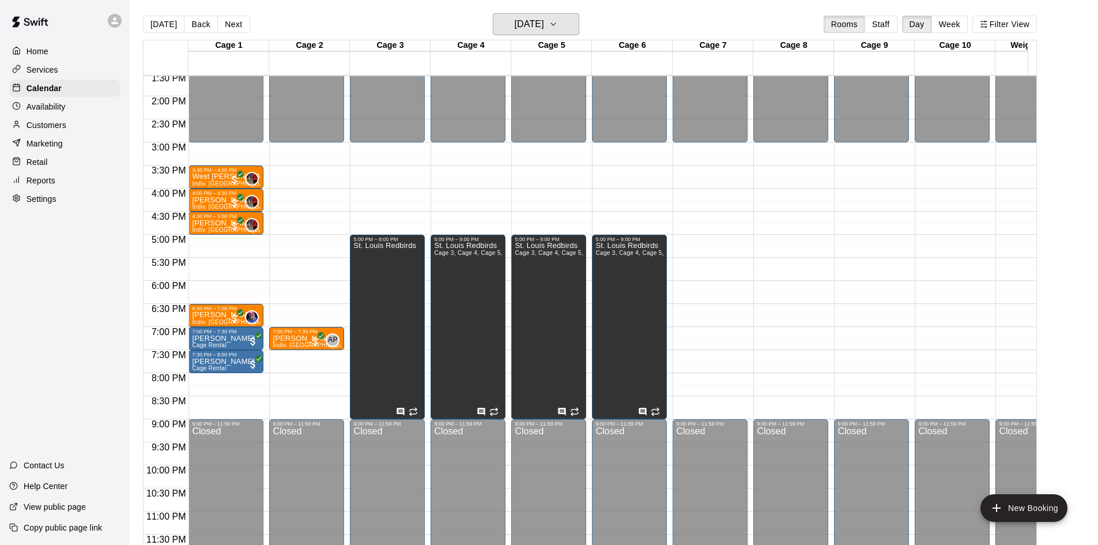
scroll to position [0, 0]
click at [544, 26] on h6 "[DATE]" at bounding box center [529, 25] width 29 height 16
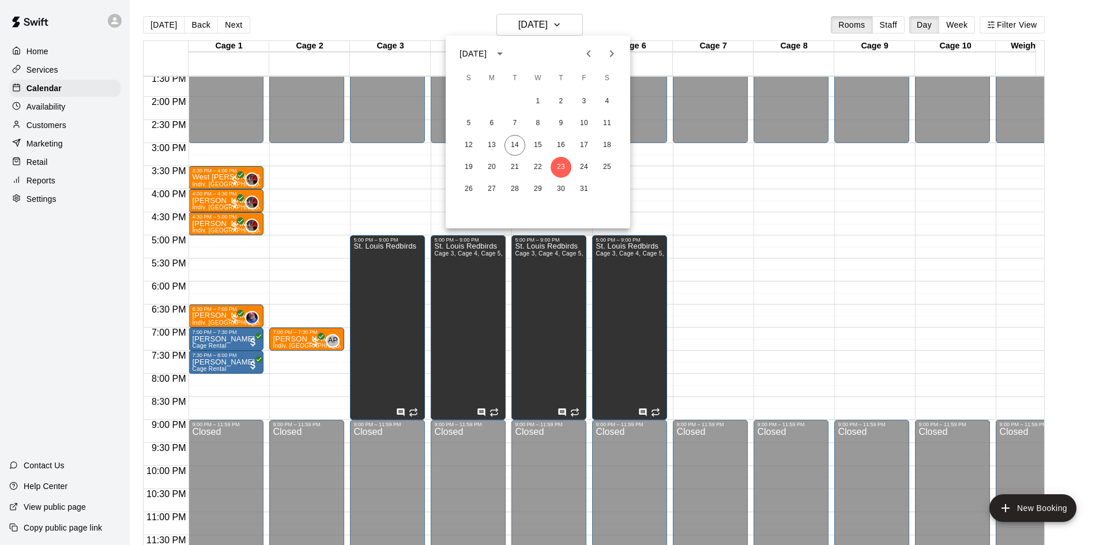
click at [611, 56] on icon "Next month" at bounding box center [612, 53] width 4 height 7
click at [516, 122] on button "4" at bounding box center [514, 123] width 21 height 21
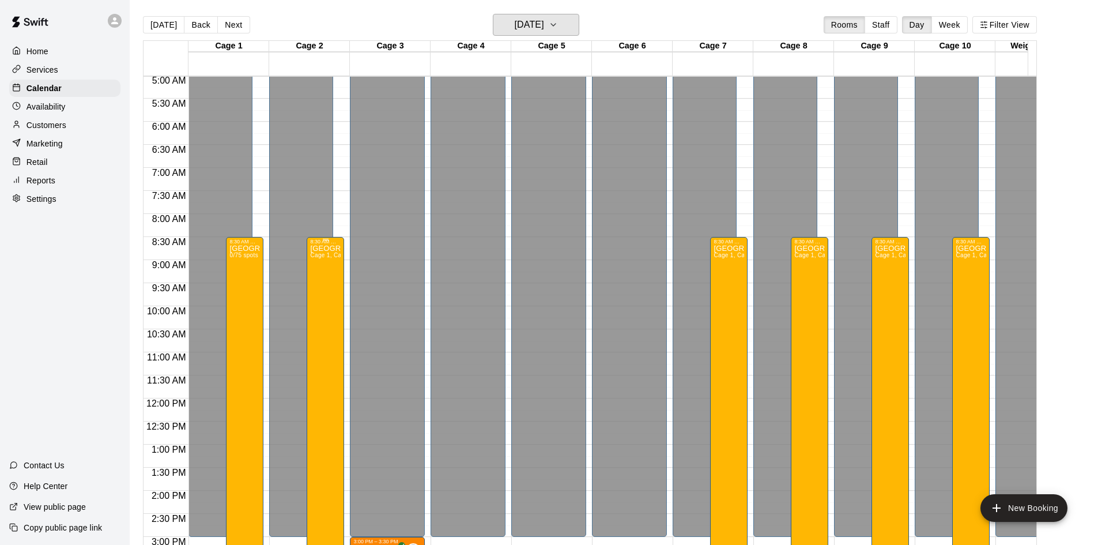
scroll to position [289, 0]
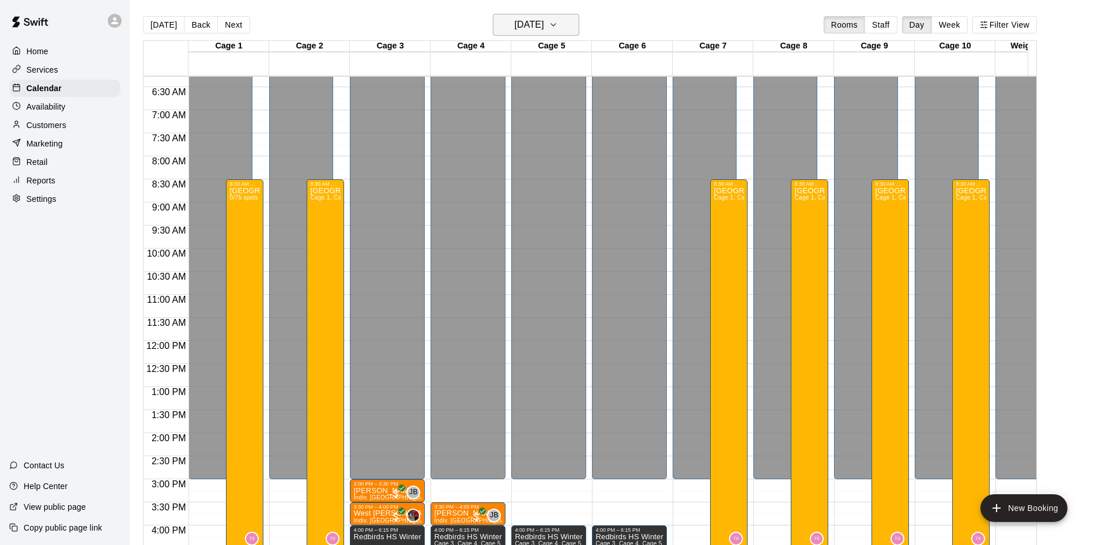
click at [544, 20] on h6 "[DATE]" at bounding box center [529, 25] width 29 height 16
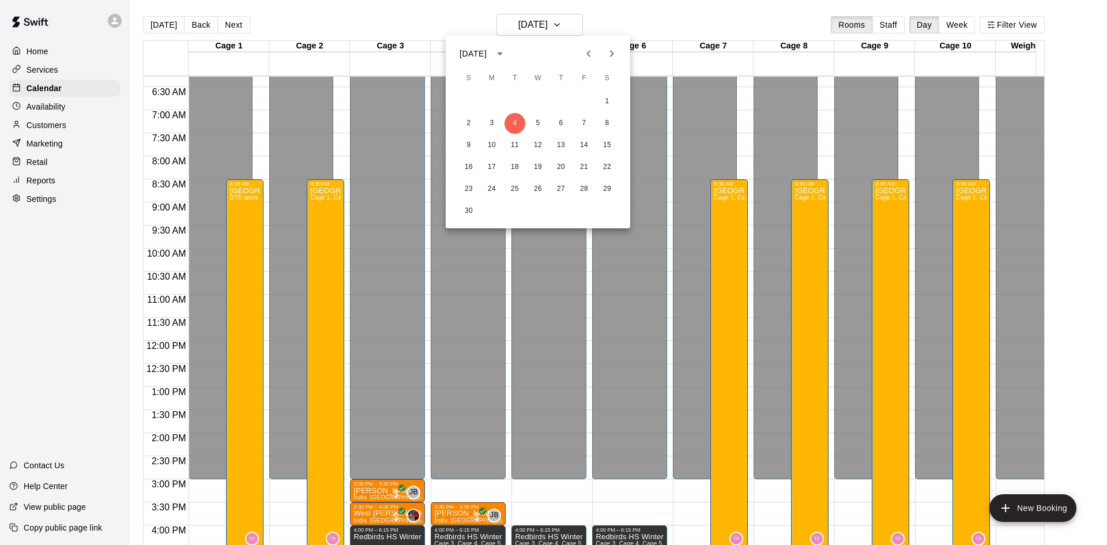
click at [586, 44] on button "Previous month" at bounding box center [588, 53] width 23 height 23
click at [557, 142] on button "16" at bounding box center [560, 145] width 21 height 21
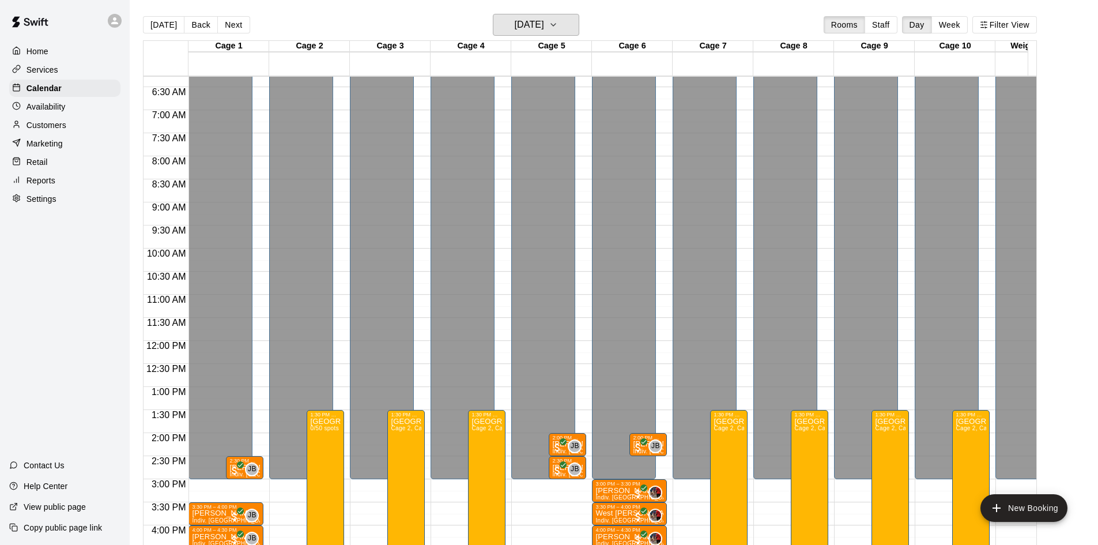
scroll to position [578, 0]
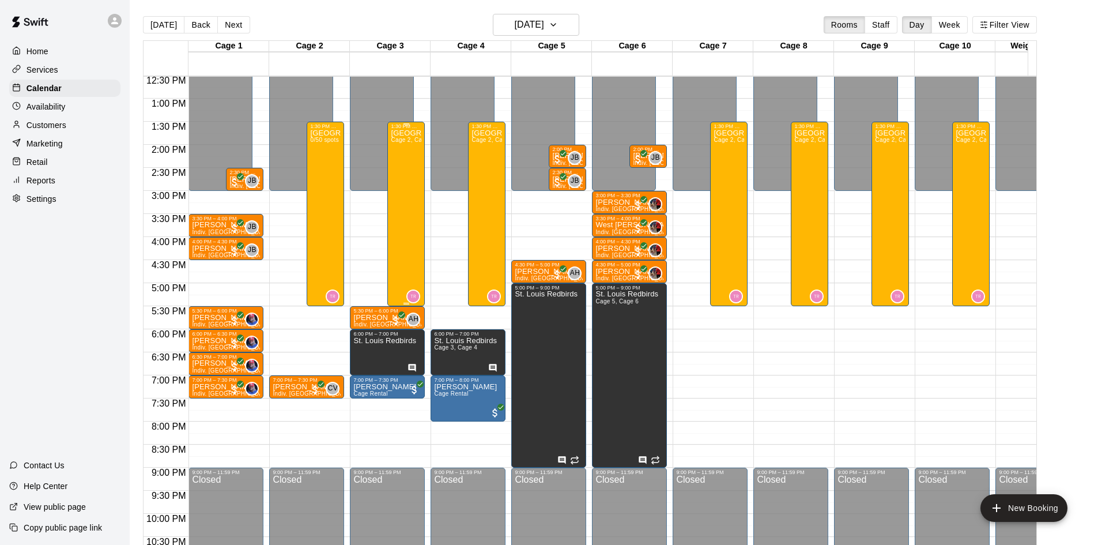
click at [416, 198] on div "[GEOGRAPHIC_DATA] "Half Day" - [DATE] Cage 2, Cage 3, Cage 4, Cage 7, Cage 8, C…" at bounding box center [406, 401] width 31 height 545
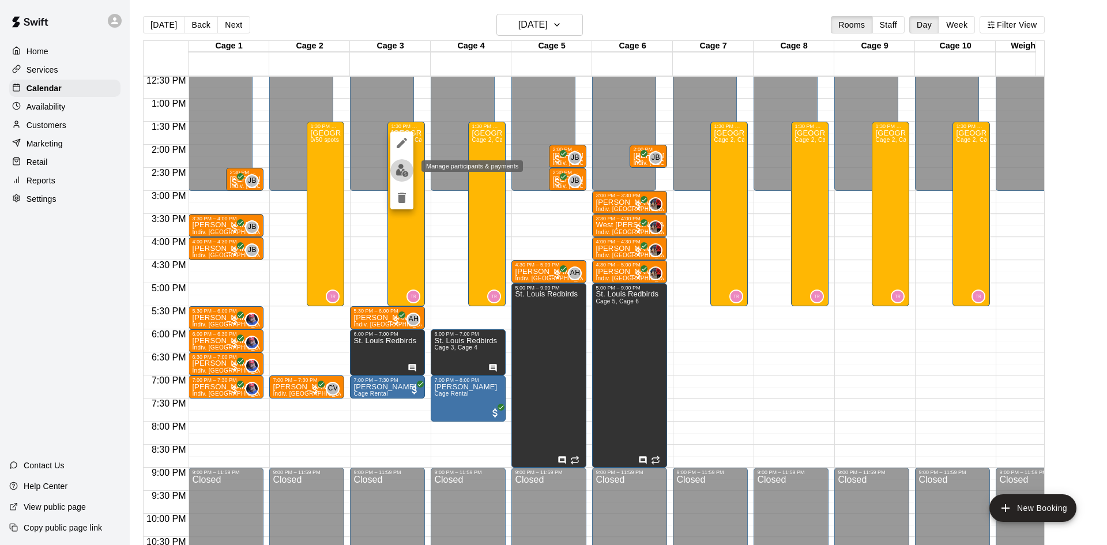
click at [398, 163] on button "edit" at bounding box center [401, 170] width 23 height 22
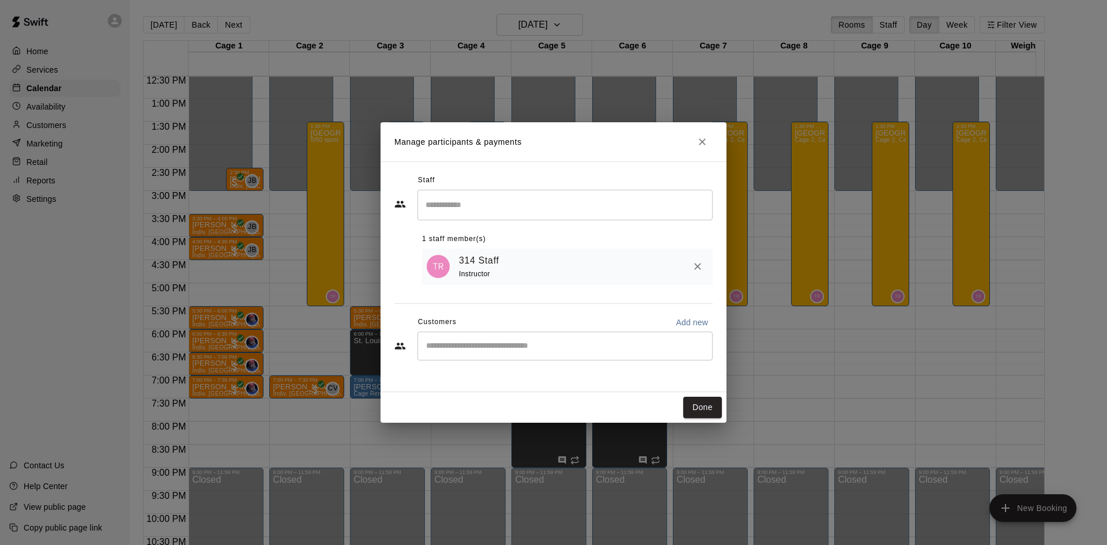
click at [690, 322] on p "Add new" at bounding box center [691, 322] width 32 height 12
select select "**"
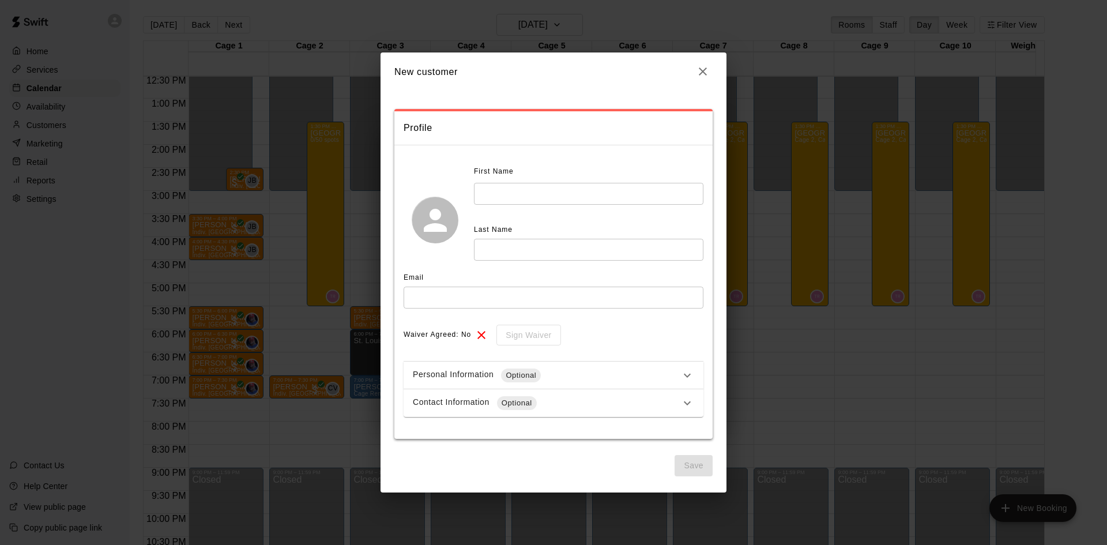
click at [528, 195] on input "text" at bounding box center [588, 193] width 229 height 21
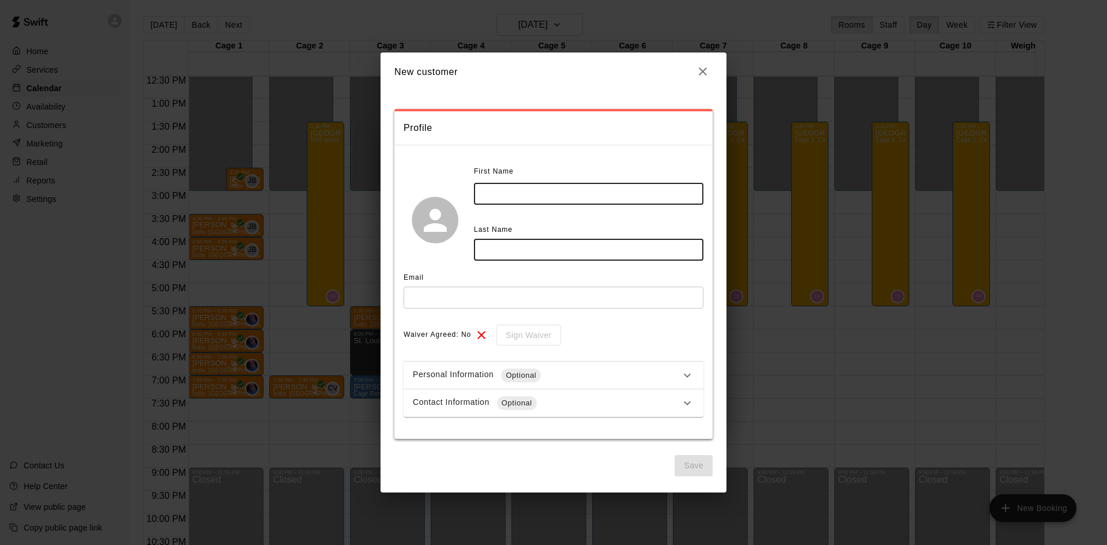
type input "*"
type input "**********"
click at [697, 69] on icon "button" at bounding box center [703, 72] width 14 height 14
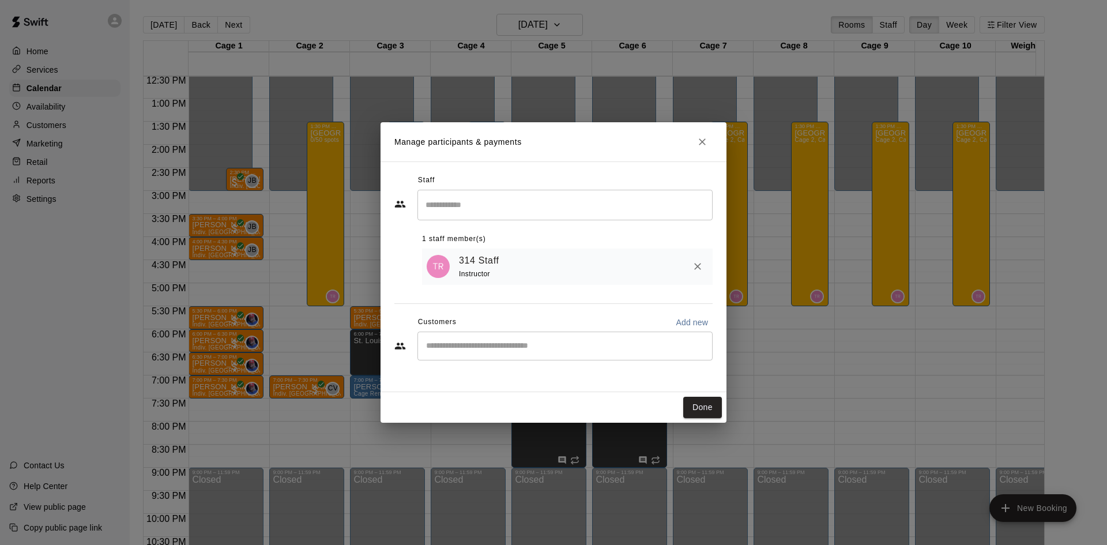
click at [695, 148] on button "Close" at bounding box center [702, 141] width 21 height 21
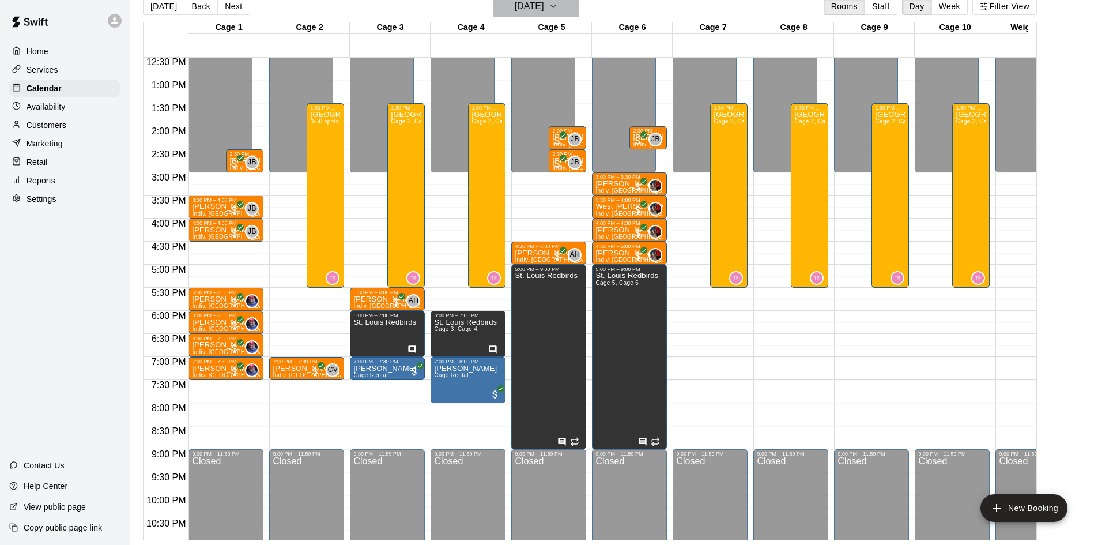
click at [542, 9] on h6 "[DATE]" at bounding box center [529, 6] width 29 height 16
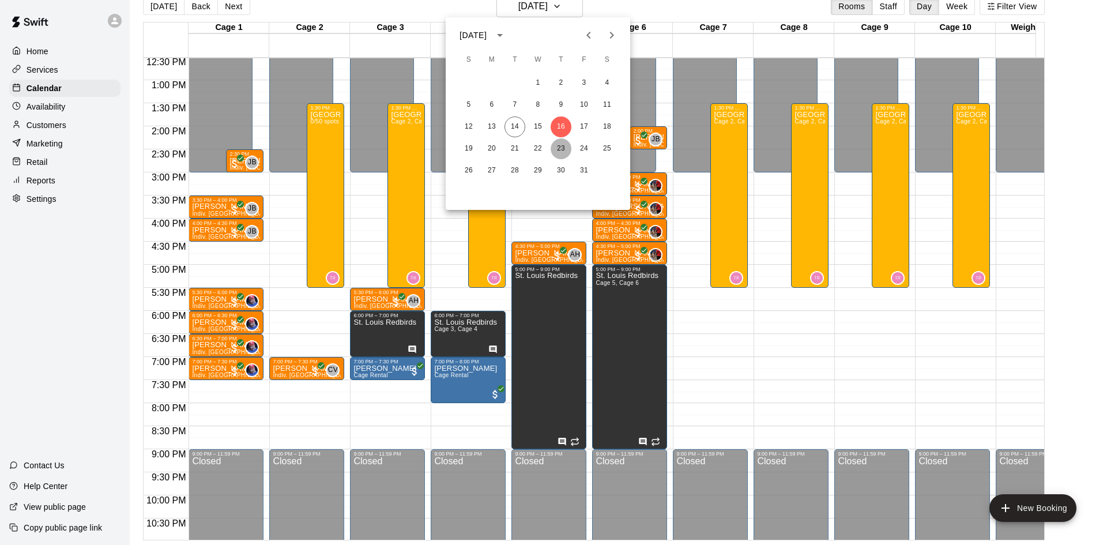
click at [566, 151] on button "23" at bounding box center [560, 148] width 21 height 21
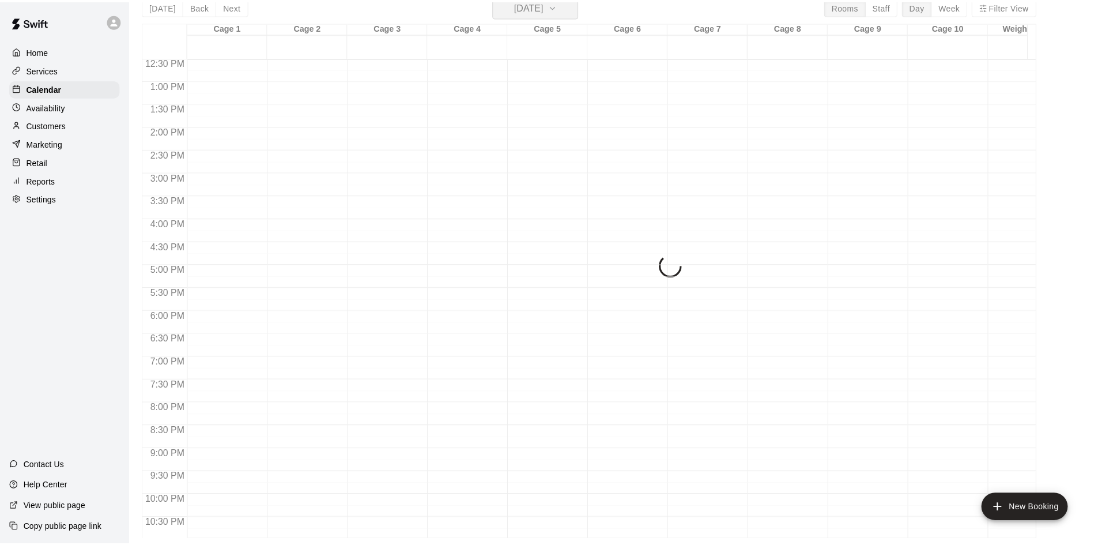
scroll to position [14, 0]
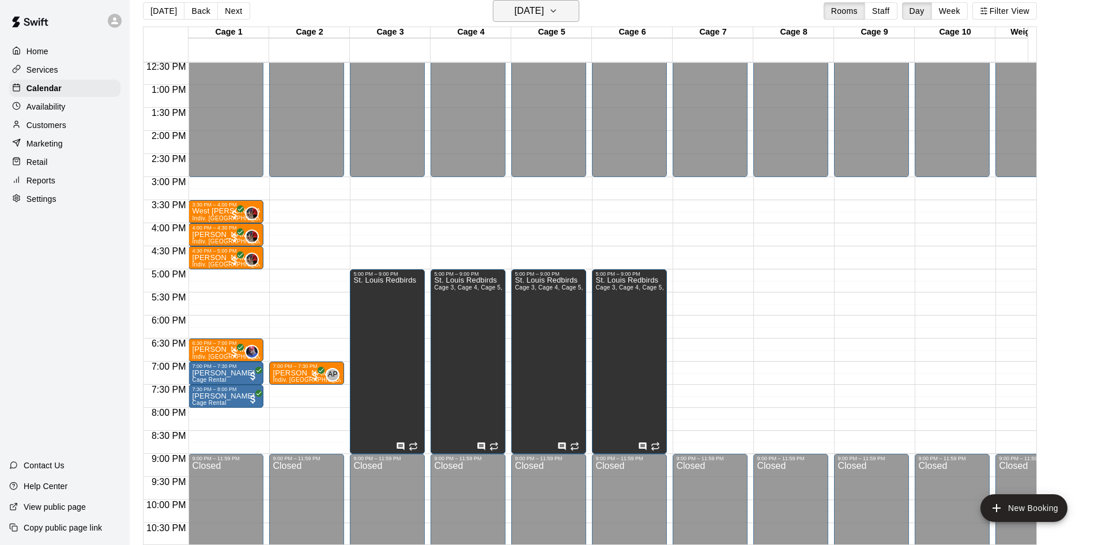
click at [544, 13] on h6 "[DATE]" at bounding box center [529, 11] width 29 height 16
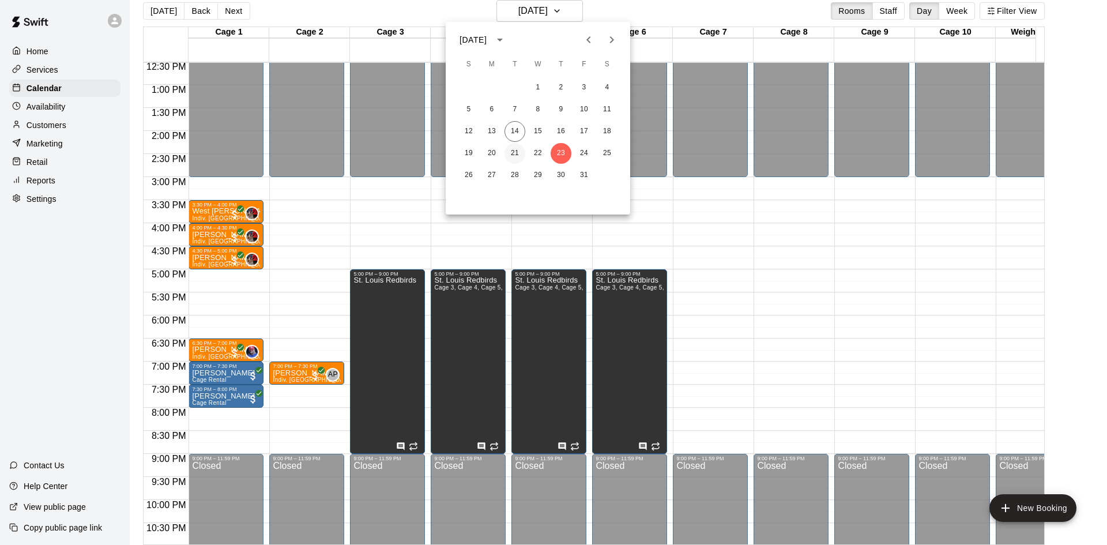
click at [518, 153] on button "21" at bounding box center [514, 153] width 21 height 21
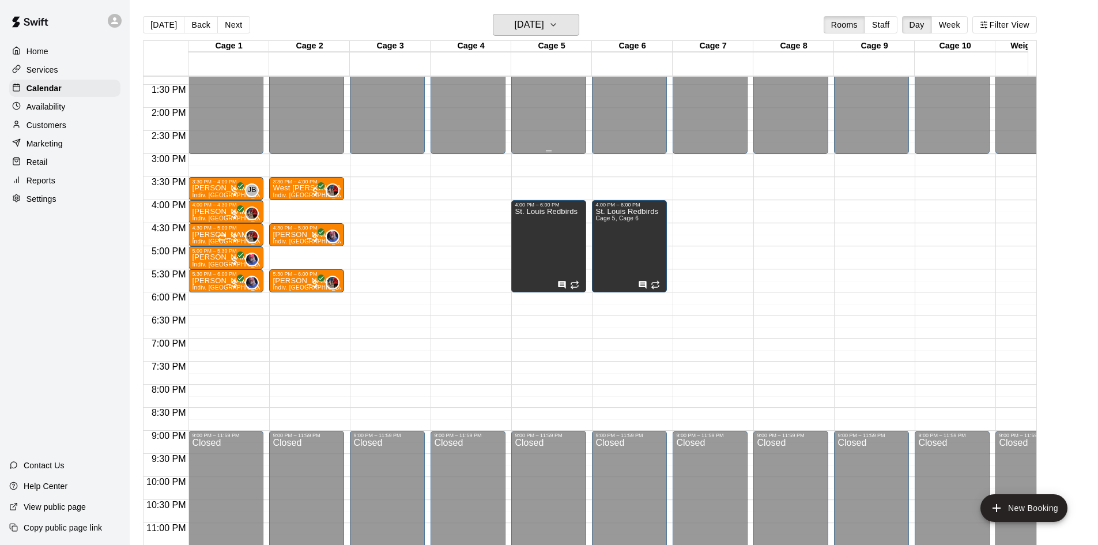
scroll to position [635, 0]
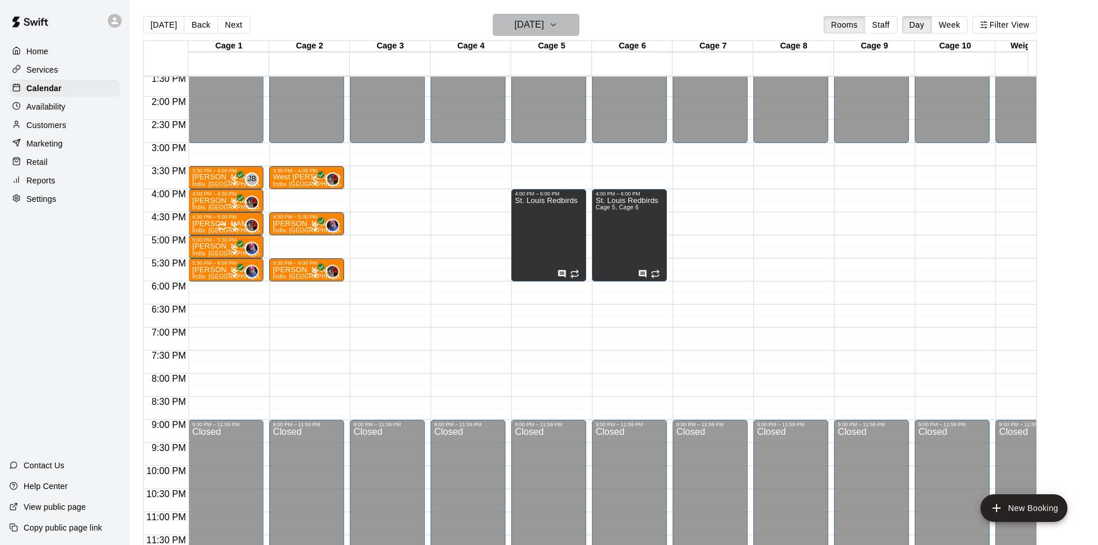
click at [564, 30] on button "[DATE]" at bounding box center [536, 25] width 86 height 22
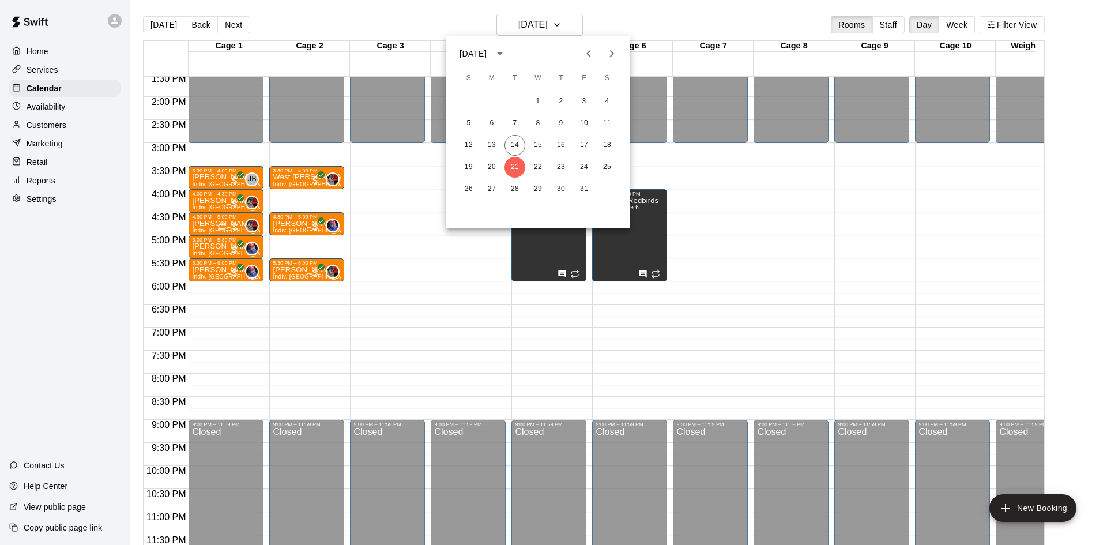
click at [614, 62] on button "Next month" at bounding box center [611, 53] width 23 height 23
click at [560, 168] on button "22" at bounding box center [560, 167] width 21 height 21
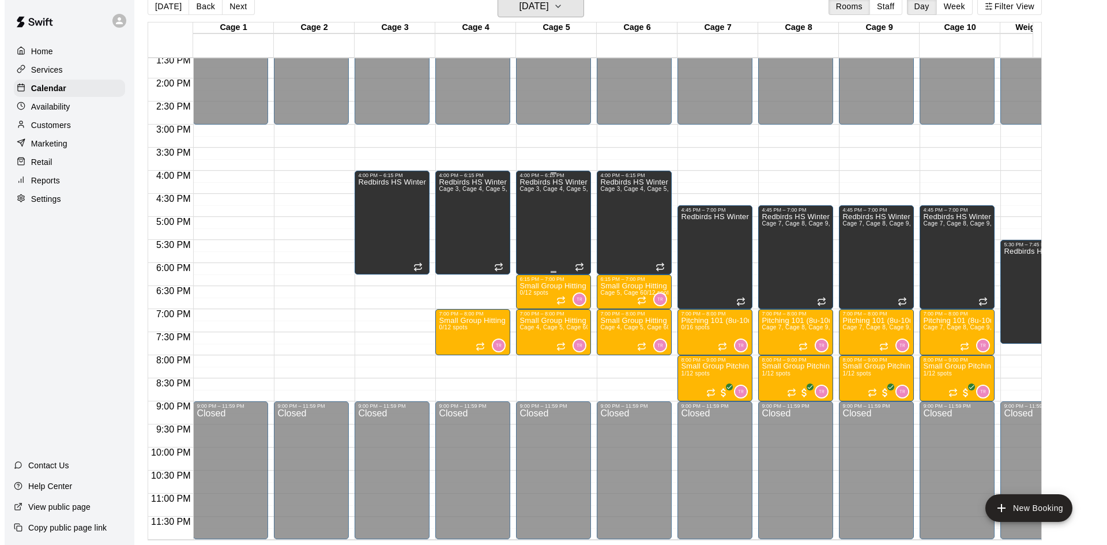
scroll to position [578, 0]
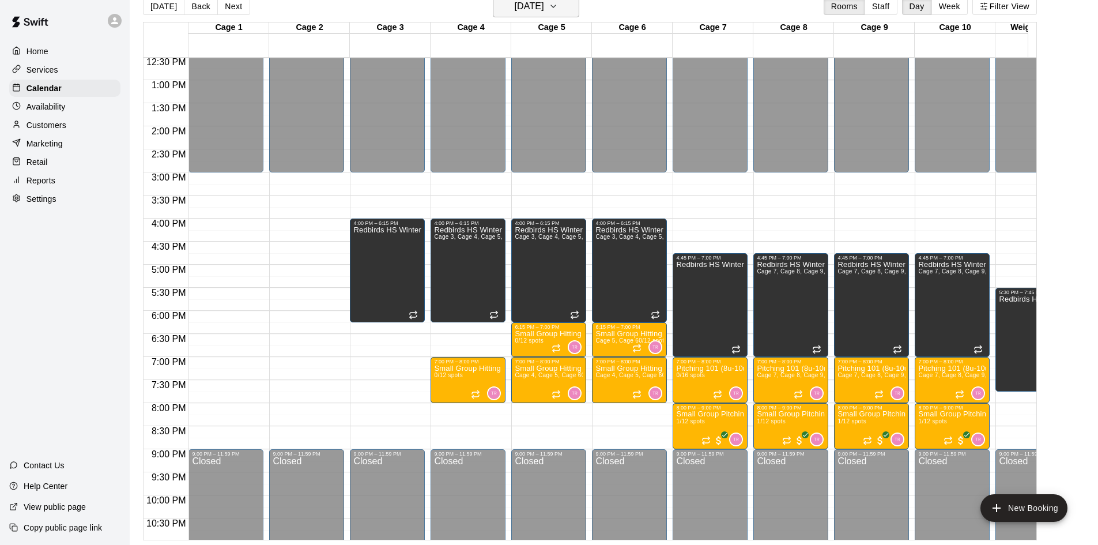
click at [558, 10] on icon "button" at bounding box center [553, 6] width 9 height 14
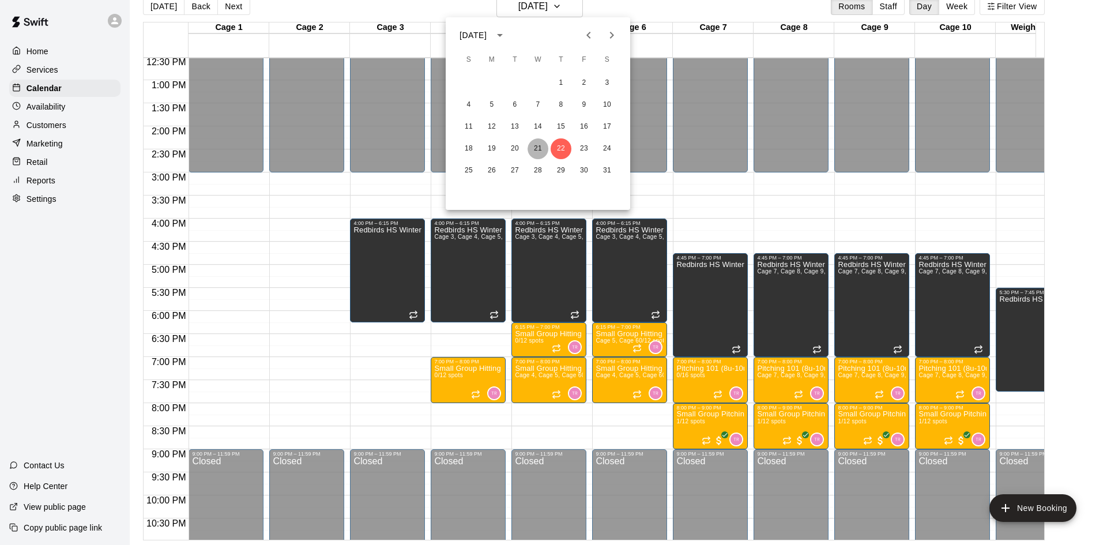
click at [534, 140] on button "21" at bounding box center [537, 148] width 21 height 21
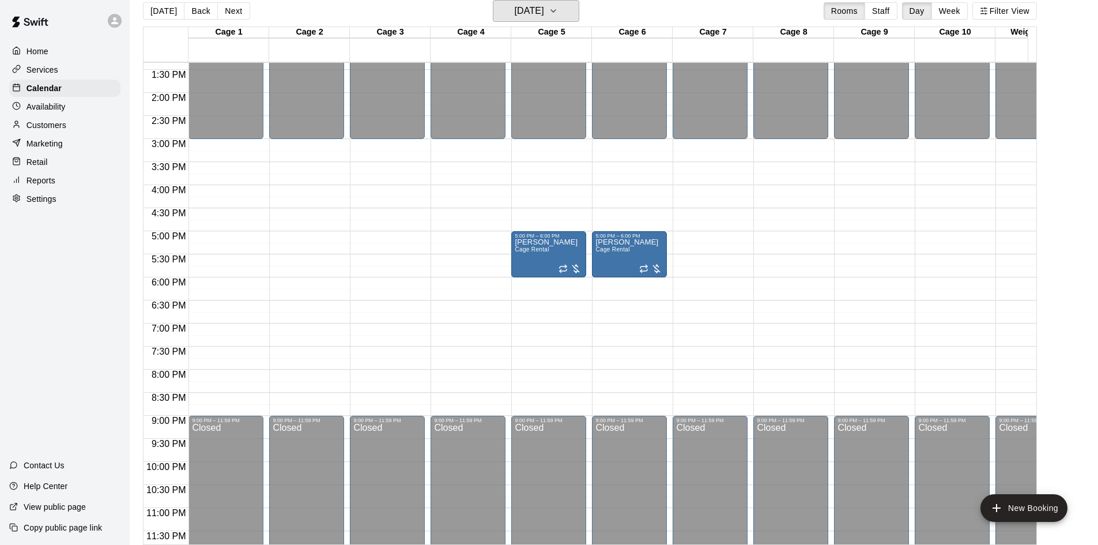
scroll to position [635, 0]
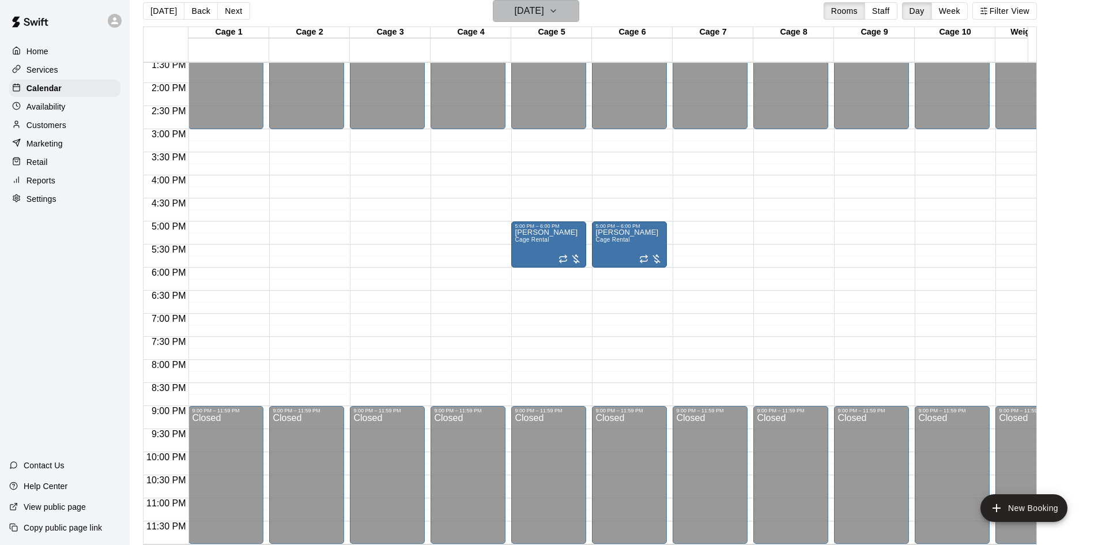
click at [573, 3] on button "[DATE]" at bounding box center [536, 11] width 86 height 22
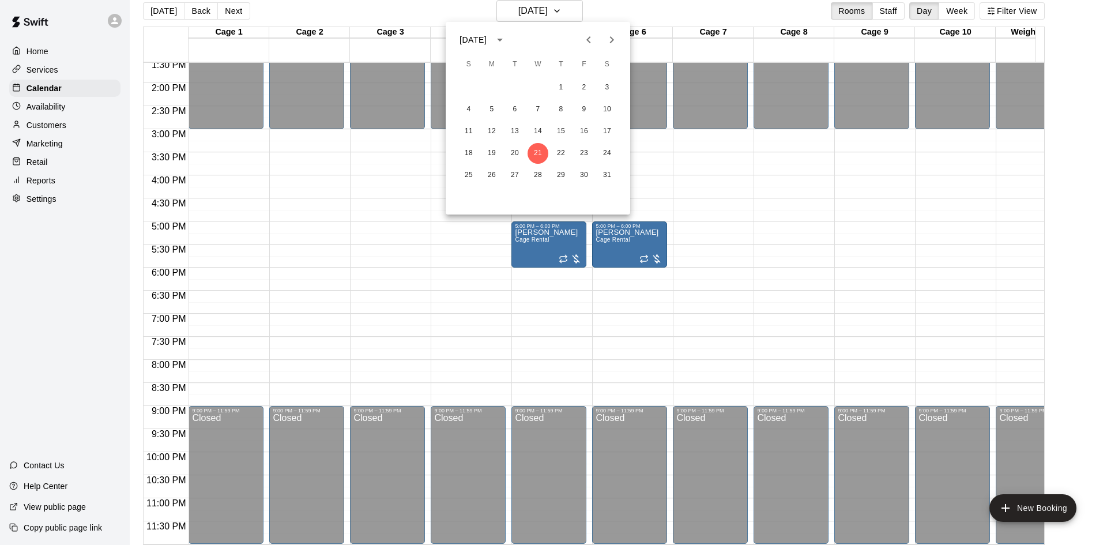
click at [612, 36] on icon "Next month" at bounding box center [612, 40] width 14 height 14
click at [593, 35] on icon "Previous month" at bounding box center [589, 40] width 14 height 14
click at [595, 45] on button "Previous month" at bounding box center [588, 39] width 23 height 23
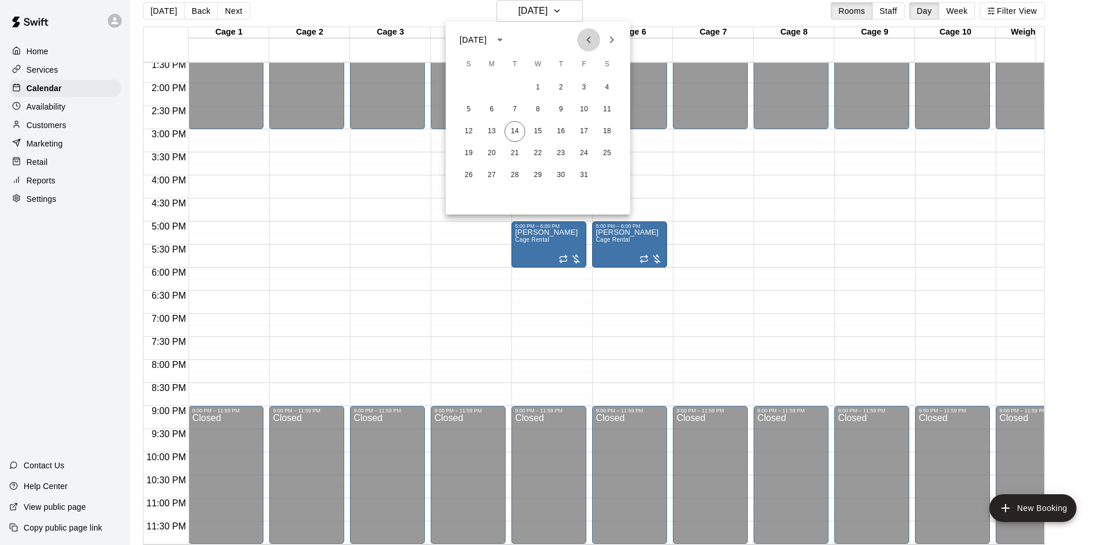
click at [595, 45] on button "Previous month" at bounding box center [588, 39] width 23 height 23
click at [612, 37] on icon "Next month" at bounding box center [612, 40] width 14 height 14
click at [516, 131] on button "14" at bounding box center [514, 131] width 21 height 21
